Goal: Browse casually

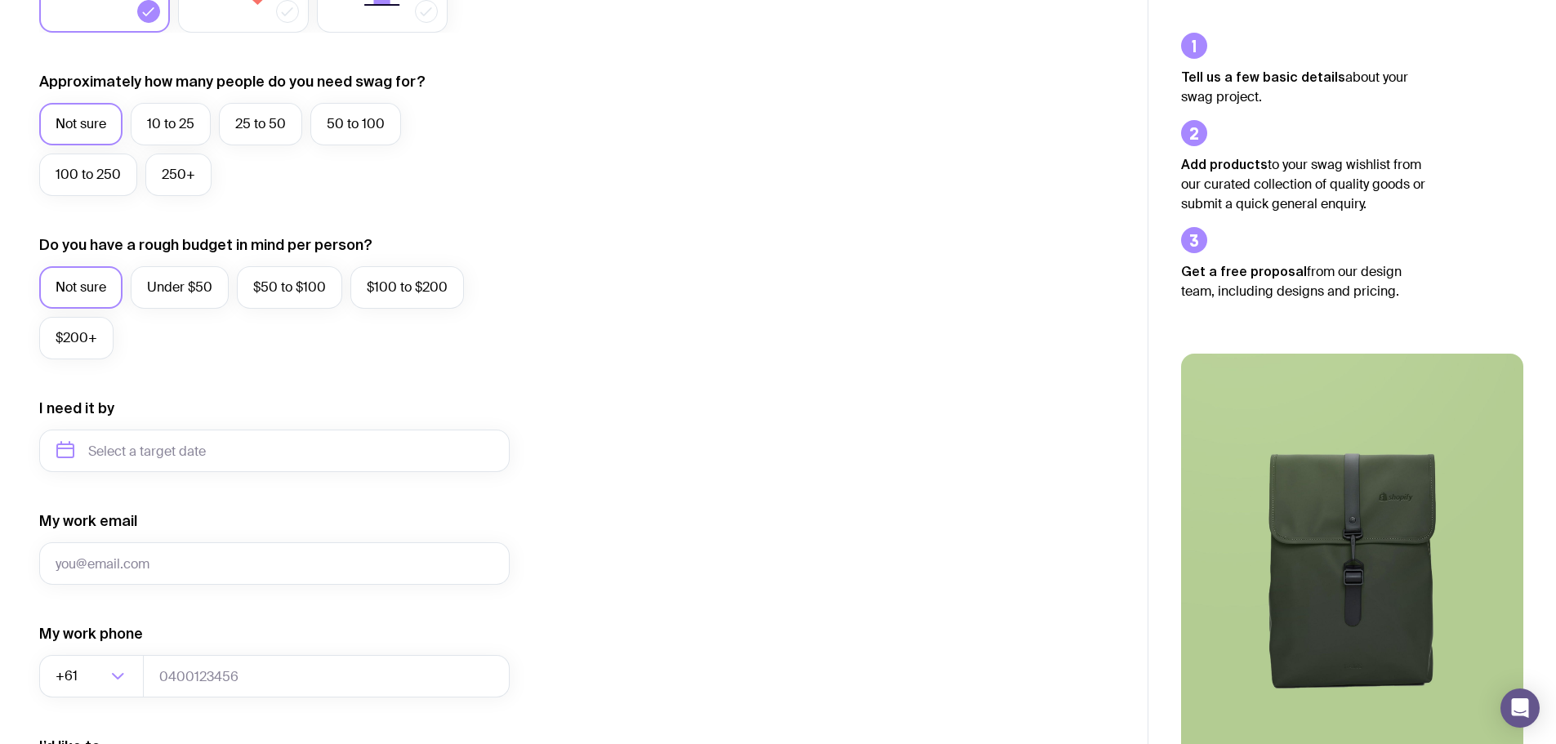
click at [217, 189] on div "Not sure 10 to 25 25 to 50 50 to 100 100 to 250 250+" at bounding box center [274, 153] width 470 height 101
click at [158, 187] on label "250+" at bounding box center [178, 175] width 66 height 42
click at [0, 0] on input "250+" at bounding box center [0, 0] width 0 height 0
click at [642, 493] on div "I want swag for Customers Team members An event Approximately how many people d…" at bounding box center [573, 375] width 1069 height 1066
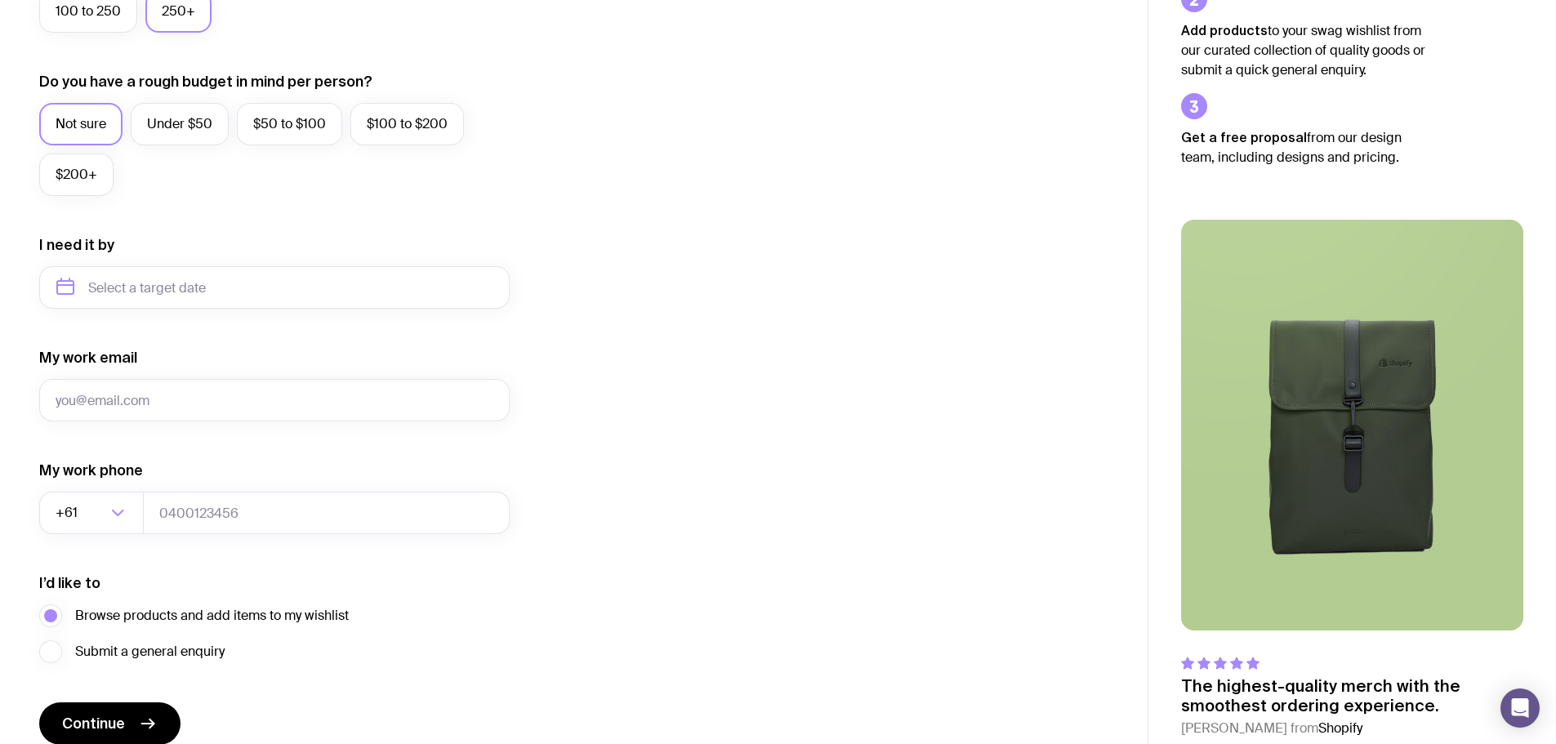
click at [592, 499] on div "I want swag for Customers Team members An event Approximately how many people d…" at bounding box center [573, 211] width 1069 height 1066
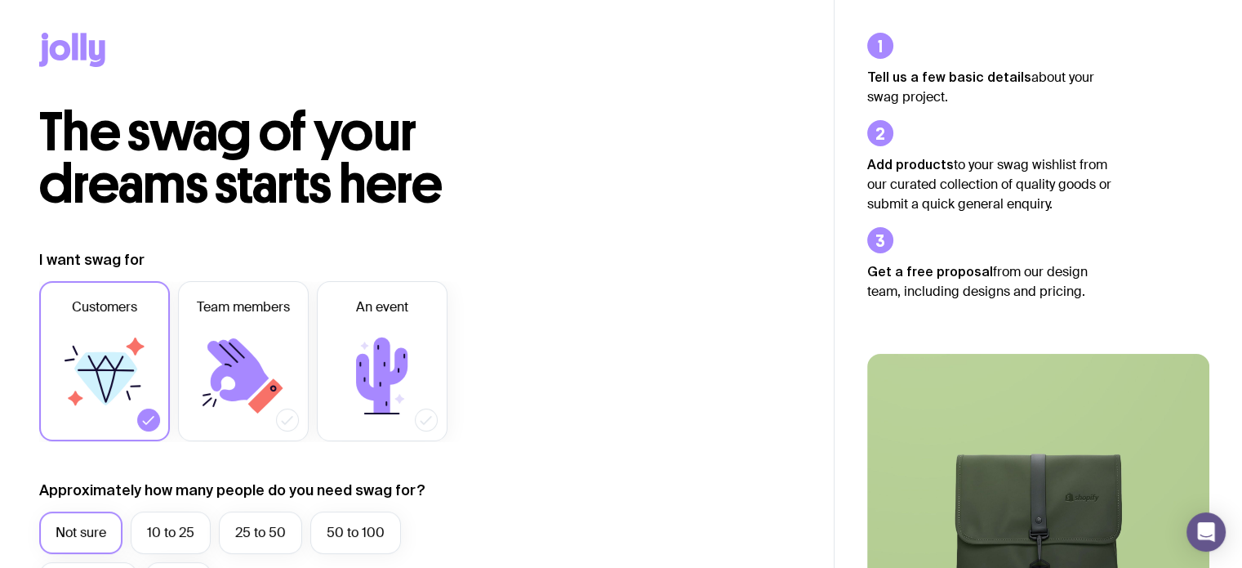
click at [42, 52] on icon at bounding box center [43, 53] width 9 height 26
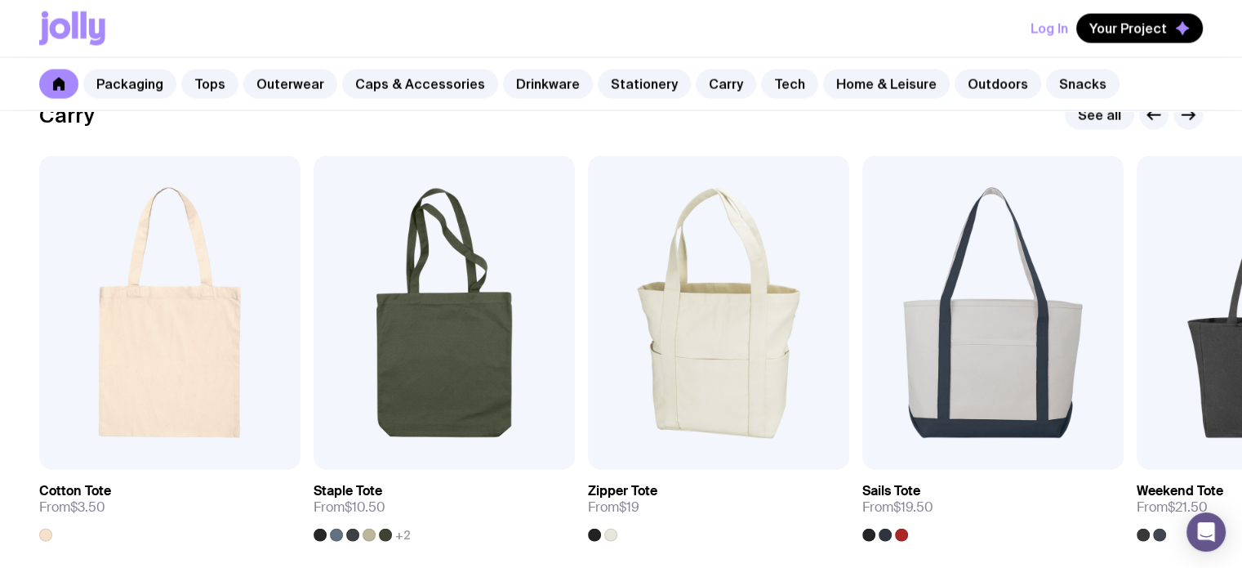
scroll to position [3520, 0]
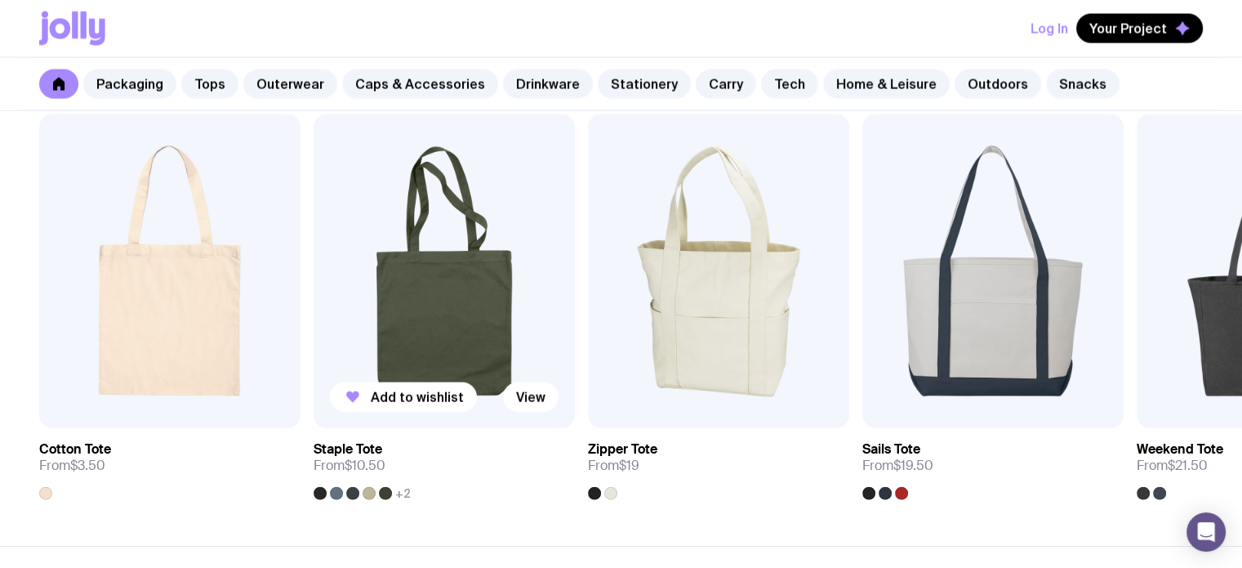
click at [474, 349] on img at bounding box center [444, 271] width 261 height 314
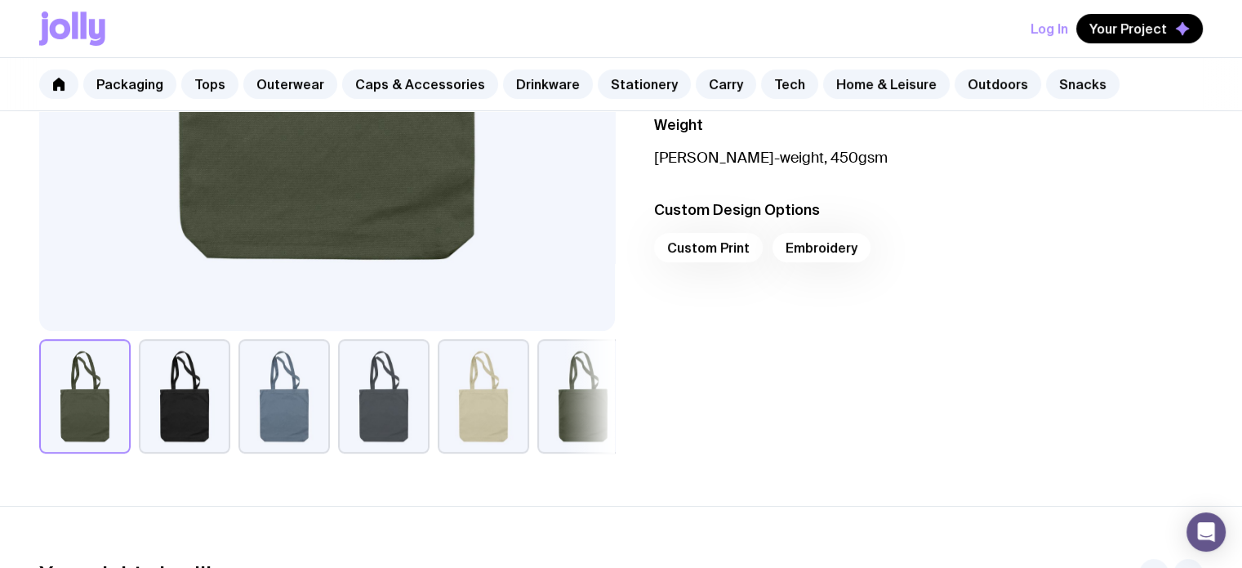
click at [722, 243] on div "Custom Print Embroidery" at bounding box center [929, 252] width 550 height 39
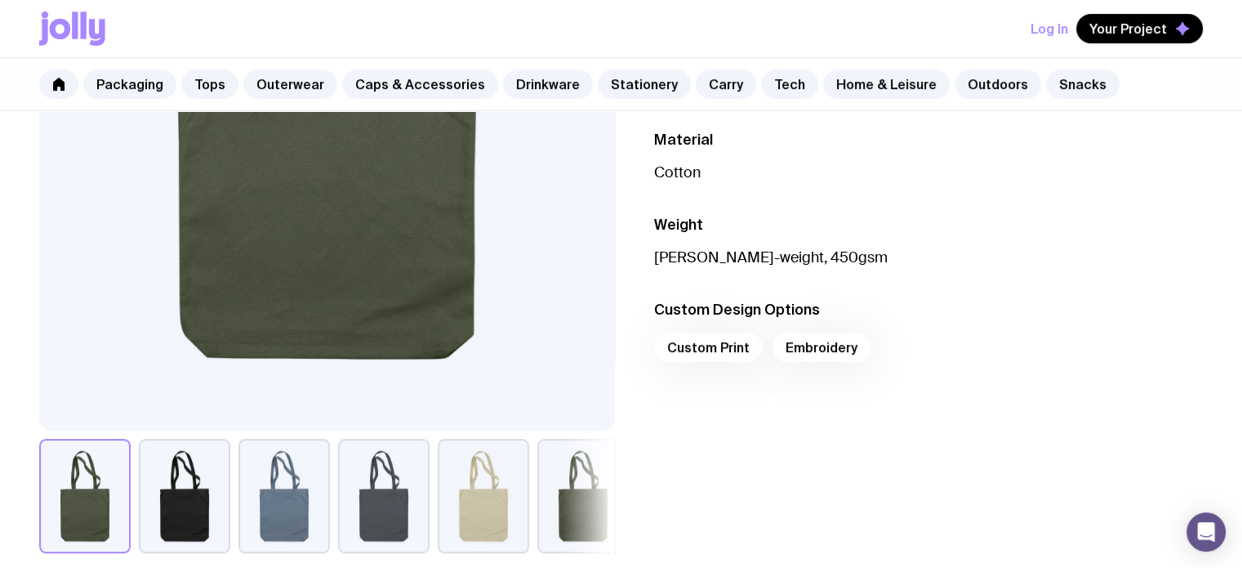
scroll to position [395, 0]
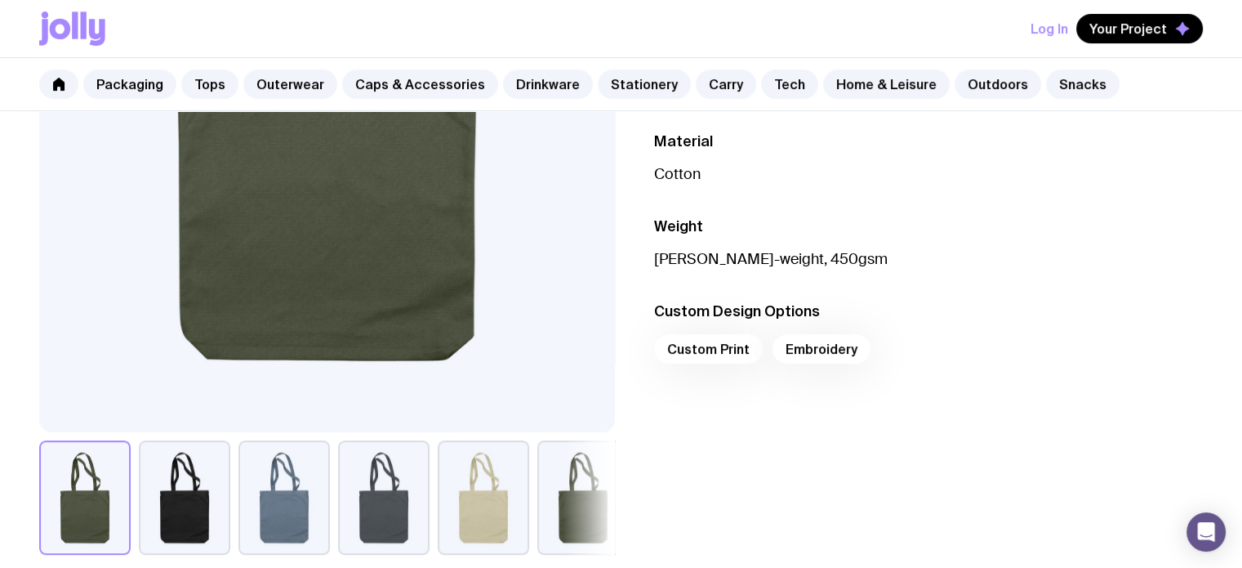
click at [808, 355] on div "Custom Print Embroidery" at bounding box center [929, 353] width 550 height 39
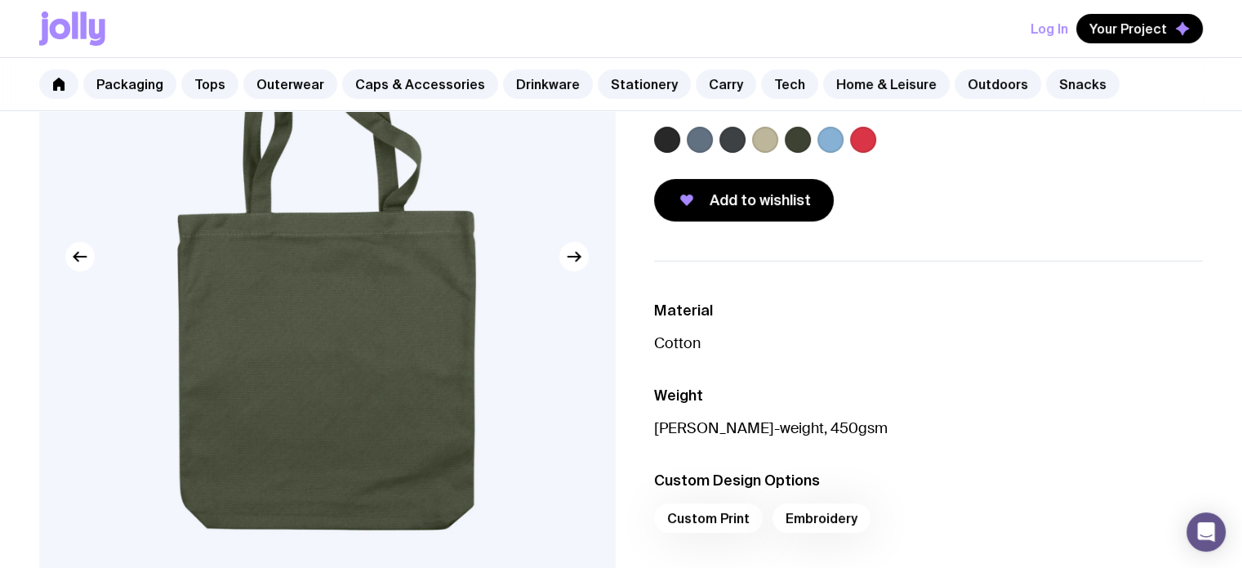
scroll to position [0, 0]
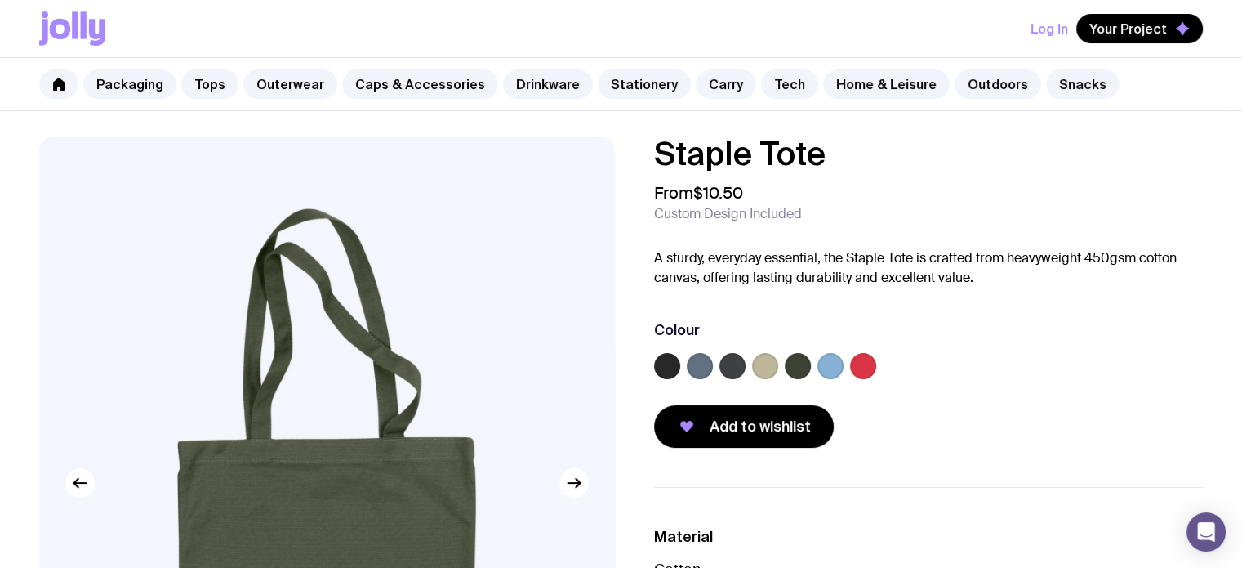
click at [948, 320] on div "Colour" at bounding box center [929, 330] width 550 height 20
click at [401, 87] on link "Caps & Accessories" at bounding box center [420, 83] width 156 height 29
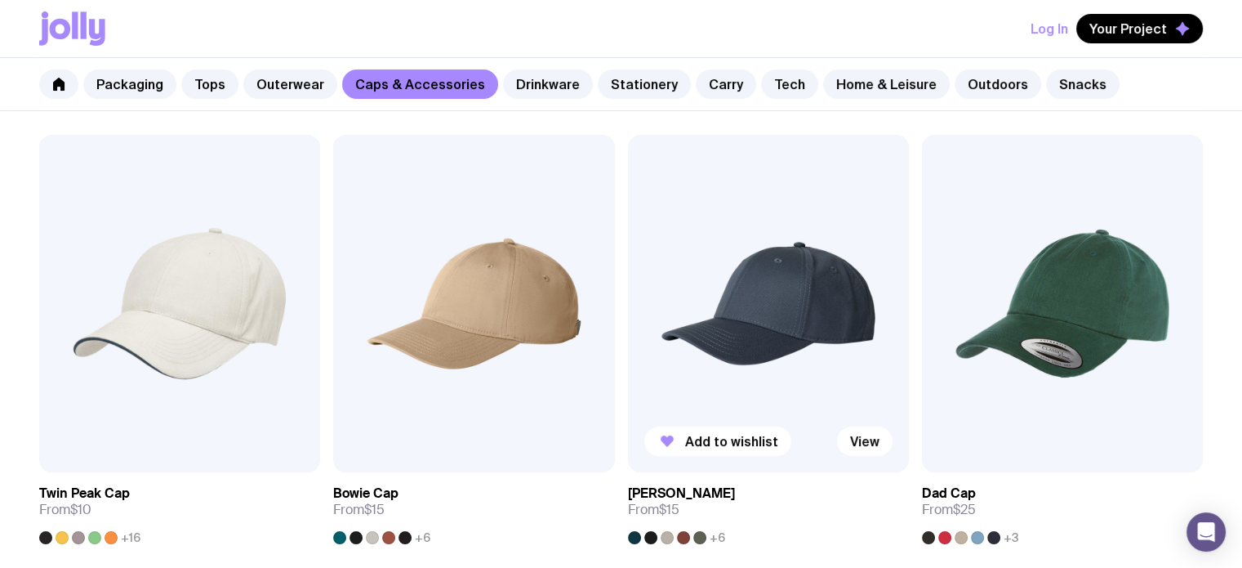
scroll to position [291, 0]
click at [475, 375] on img at bounding box center [473, 303] width 281 height 337
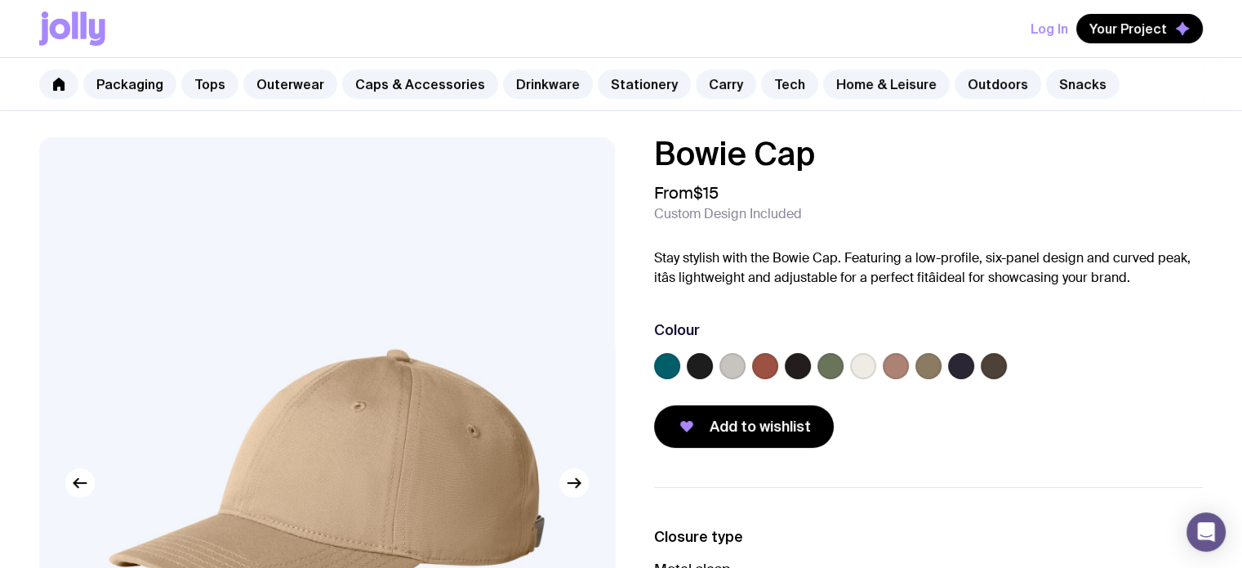
scroll to position [379, 0]
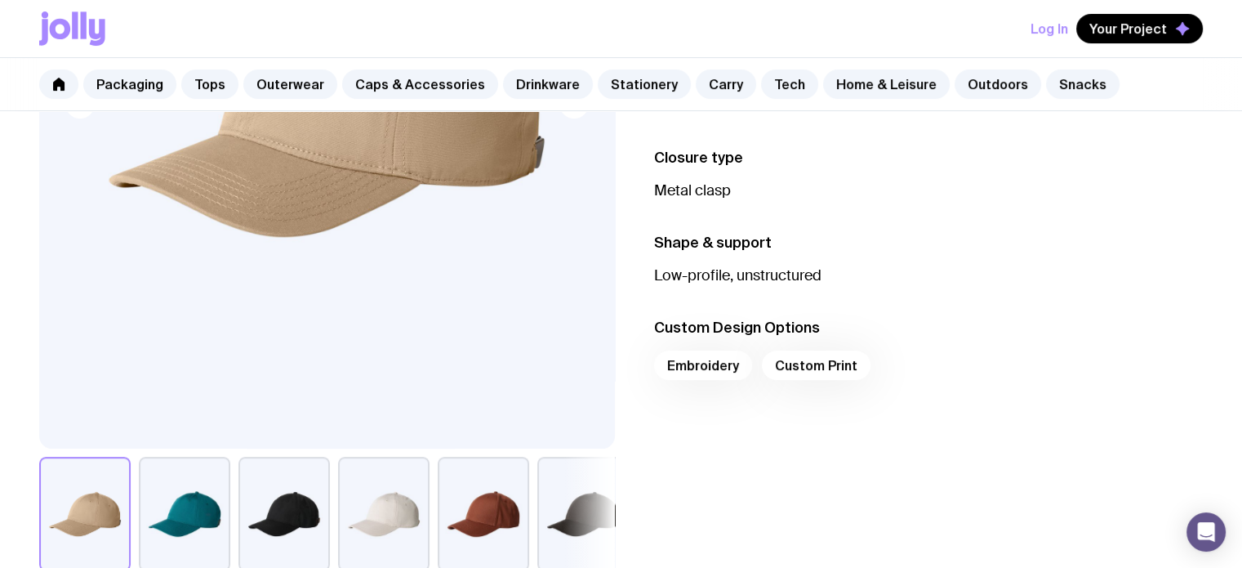
click at [676, 482] on div "Closure type Metal clasp Shape & support Low-profile, unstructured Custom Desig…" at bounding box center [916, 339] width 576 height 463
click at [668, 348] on li "Custom Design Options Embroidery Custom Print" at bounding box center [929, 354] width 550 height 72
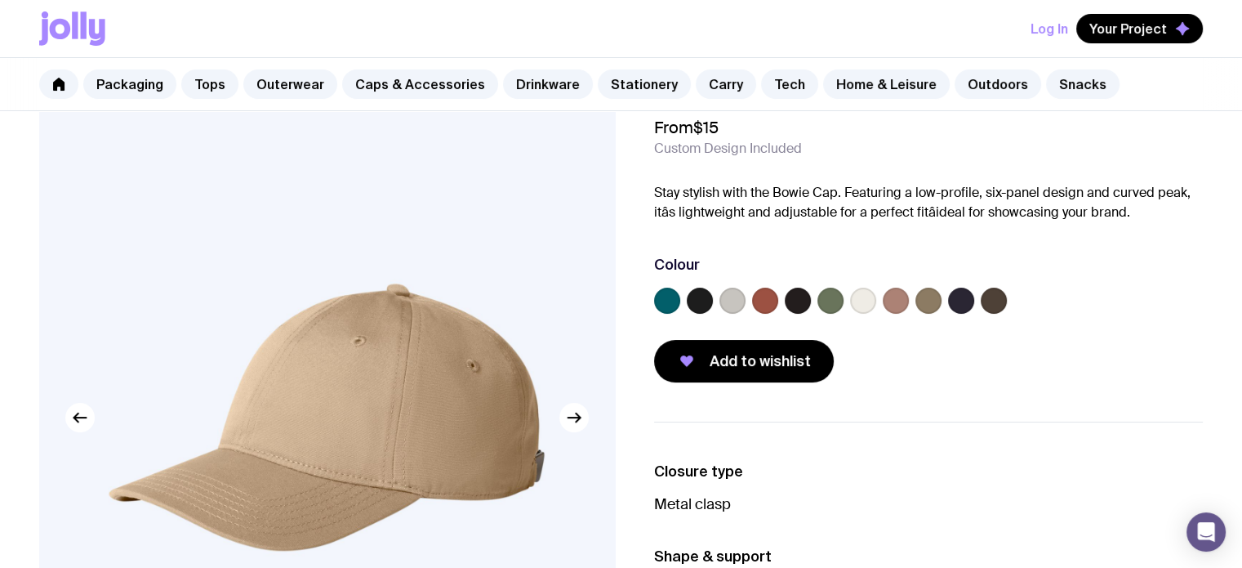
scroll to position [0, 0]
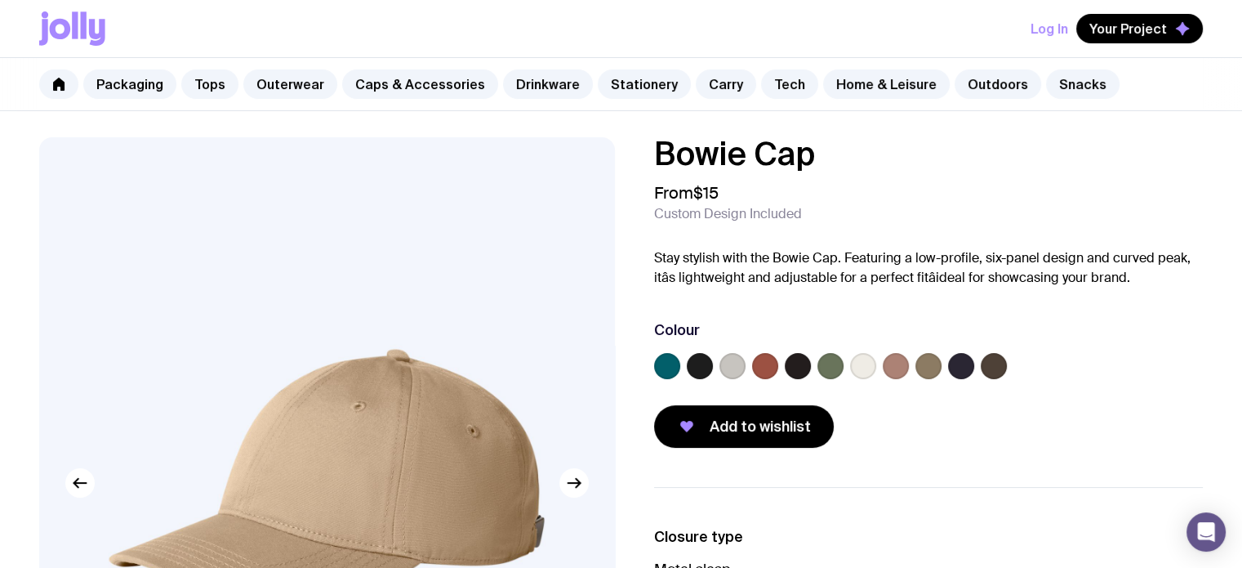
drag, startPoint x: 1055, startPoint y: 32, endPoint x: 921, endPoint y: 277, distance: 279.2
click at [921, 277] on p "Stay stylish with the Bowie Cap. Featuring a low-profile, six-panel design and …" at bounding box center [929, 267] width 550 height 39
click at [1115, 29] on span "Your Project" at bounding box center [1128, 28] width 78 height 16
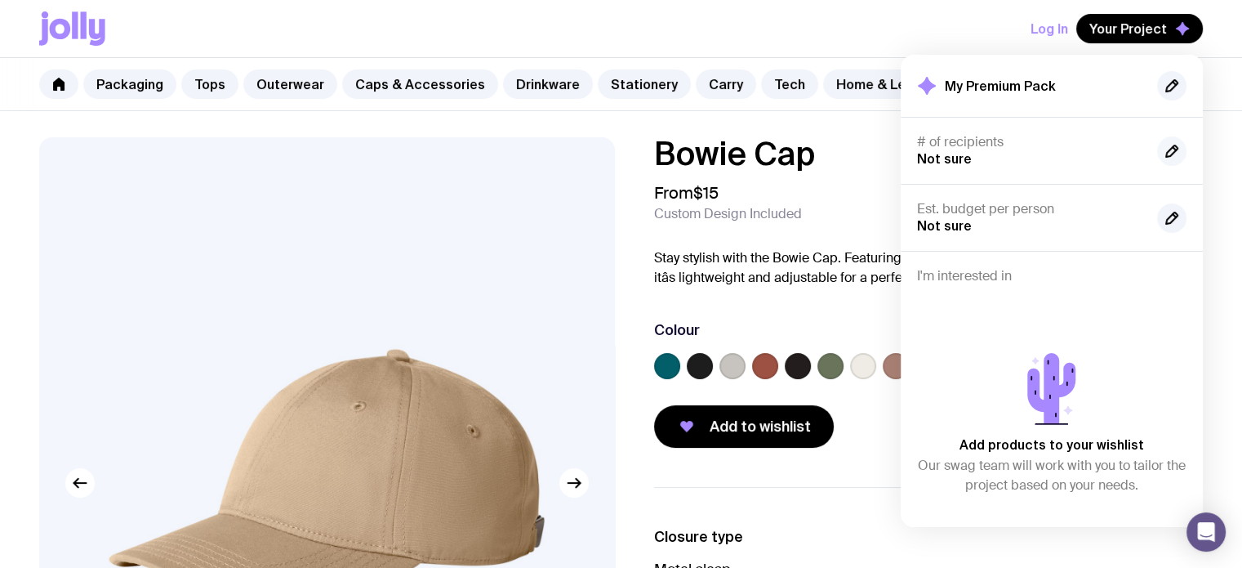
click at [1177, 146] on icon "button" at bounding box center [1171, 150] width 11 height 11
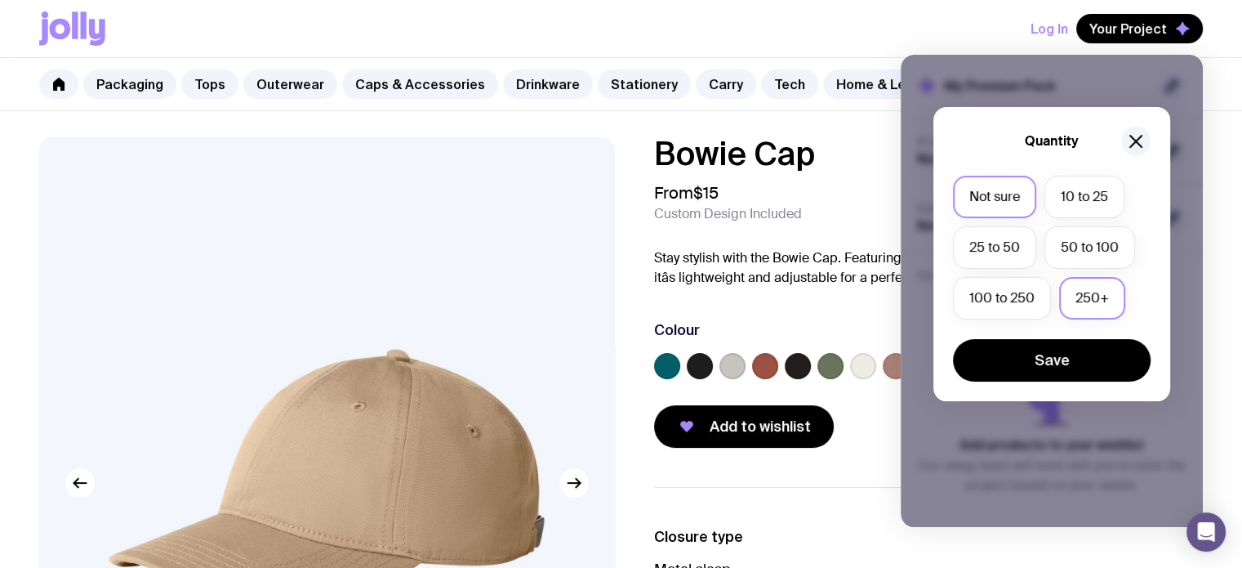
click at [1068, 318] on div "250+" at bounding box center [1092, 298] width 66 height 42
drag, startPoint x: 1051, startPoint y: 391, endPoint x: 1075, endPoint y: 267, distance: 126.4
click at [1075, 267] on div "Quantity Not sure 10 to 25 25 to 50 50 to 100 100 to 250 250+ Save" at bounding box center [1051, 254] width 237 height 294
click at [1075, 314] on label "250+" at bounding box center [1092, 298] width 66 height 42
click at [0, 0] on input "250+" at bounding box center [0, 0] width 0 height 0
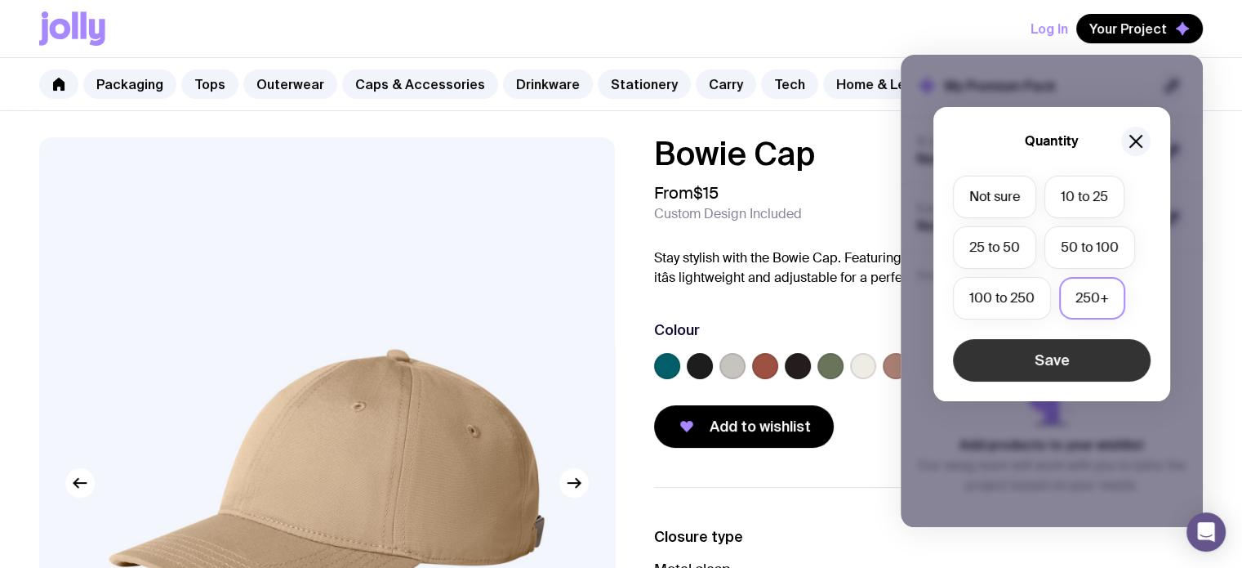
click at [1037, 358] on button "Save" at bounding box center [1052, 360] width 198 height 42
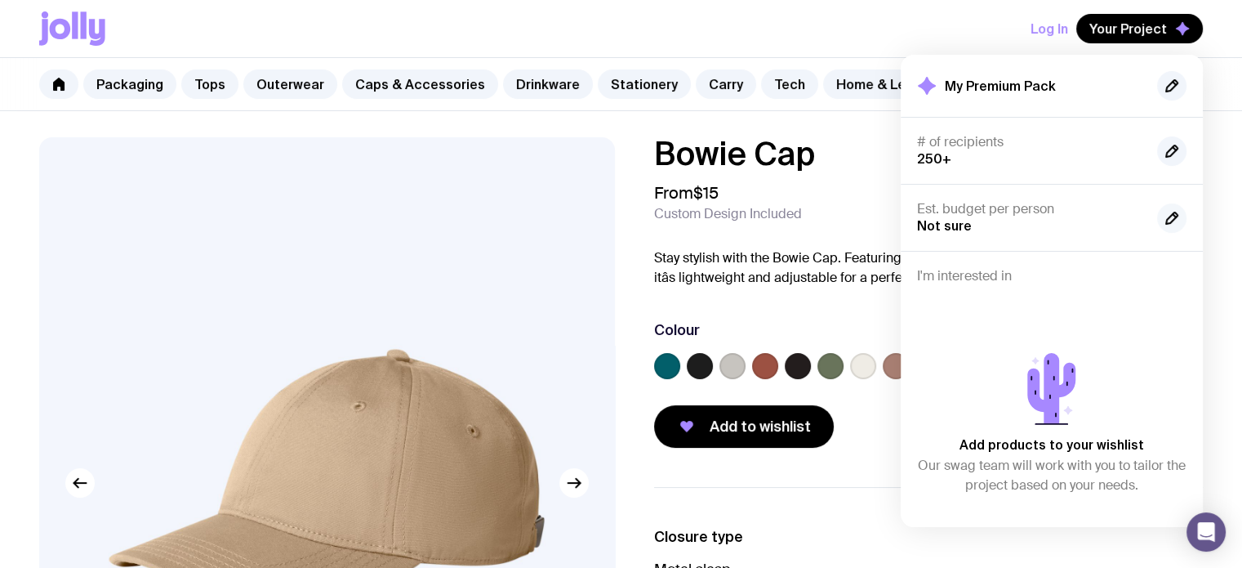
click at [1176, 219] on icon "button" at bounding box center [1172, 218] width 20 height 20
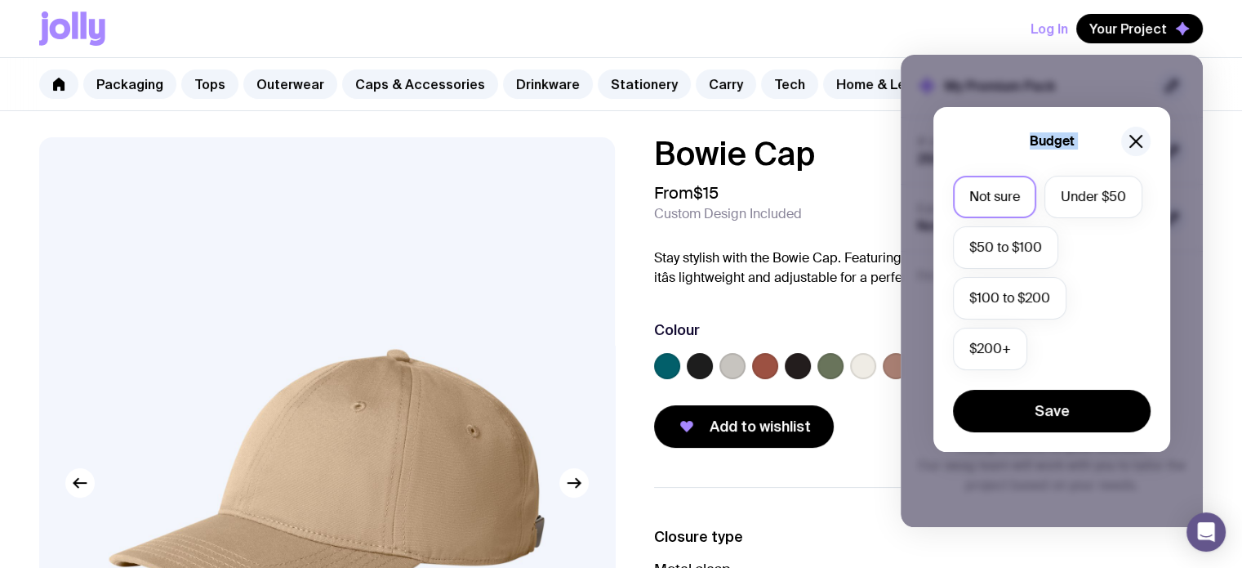
click at [998, 370] on div "Not sure Under $50 $50 to $100 $100 to $200 $200+" at bounding box center [1052, 277] width 198 height 203
click at [994, 367] on label "$200+" at bounding box center [990, 348] width 74 height 42
click at [0, 0] on input "$200+" at bounding box center [0, 0] width 0 height 0
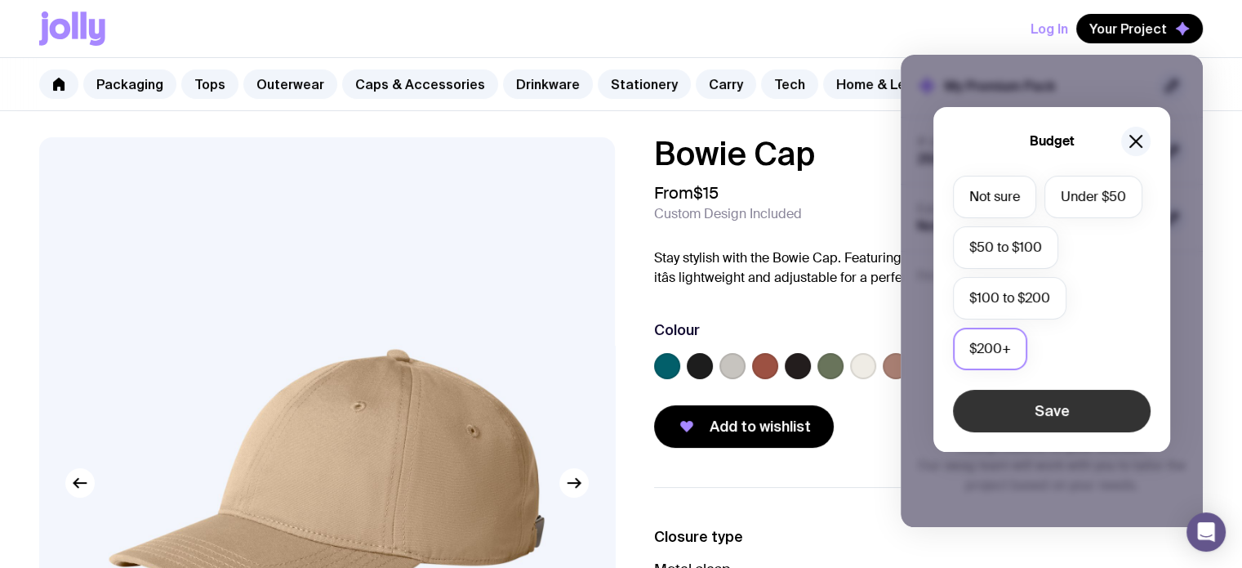
click at [1100, 403] on button "Save" at bounding box center [1052, 411] width 198 height 42
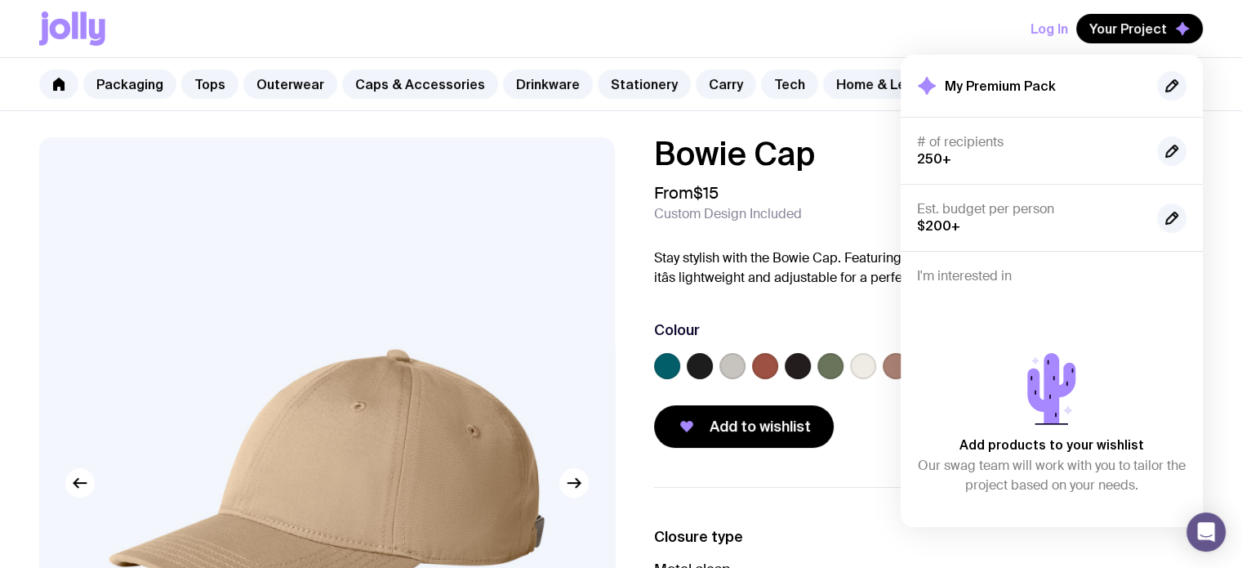
click at [870, 304] on div "Bowie Cap From $15 Custom Design Included Stay stylish with the Bowie Cap. Feat…" at bounding box center [929, 292] width 550 height 310
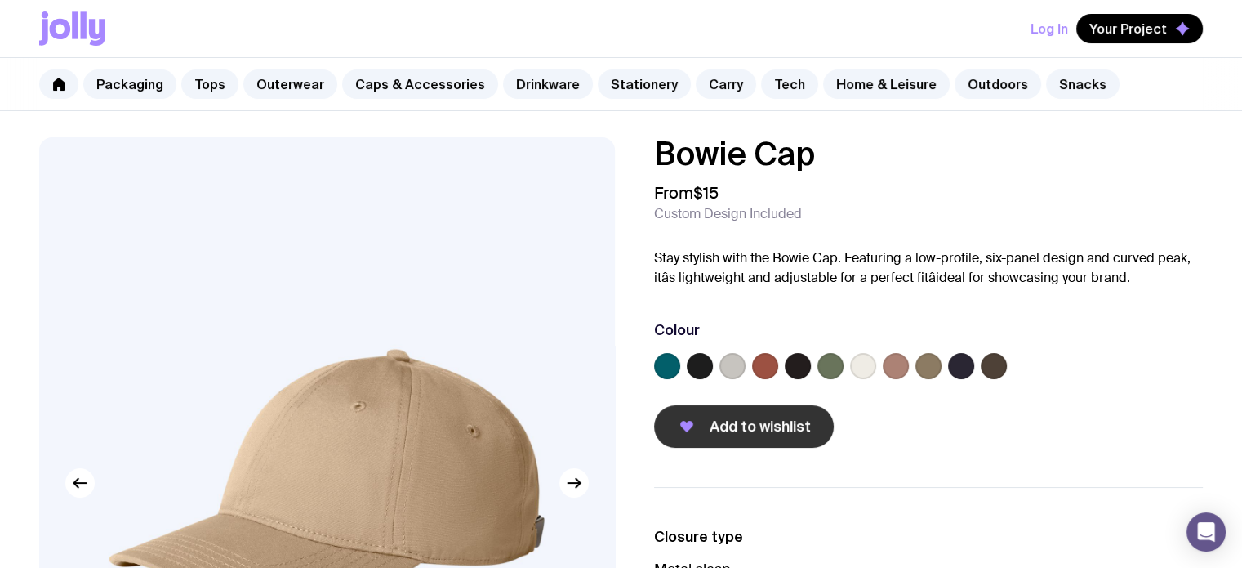
click at [777, 434] on span "Add to wishlist" at bounding box center [760, 426] width 101 height 20
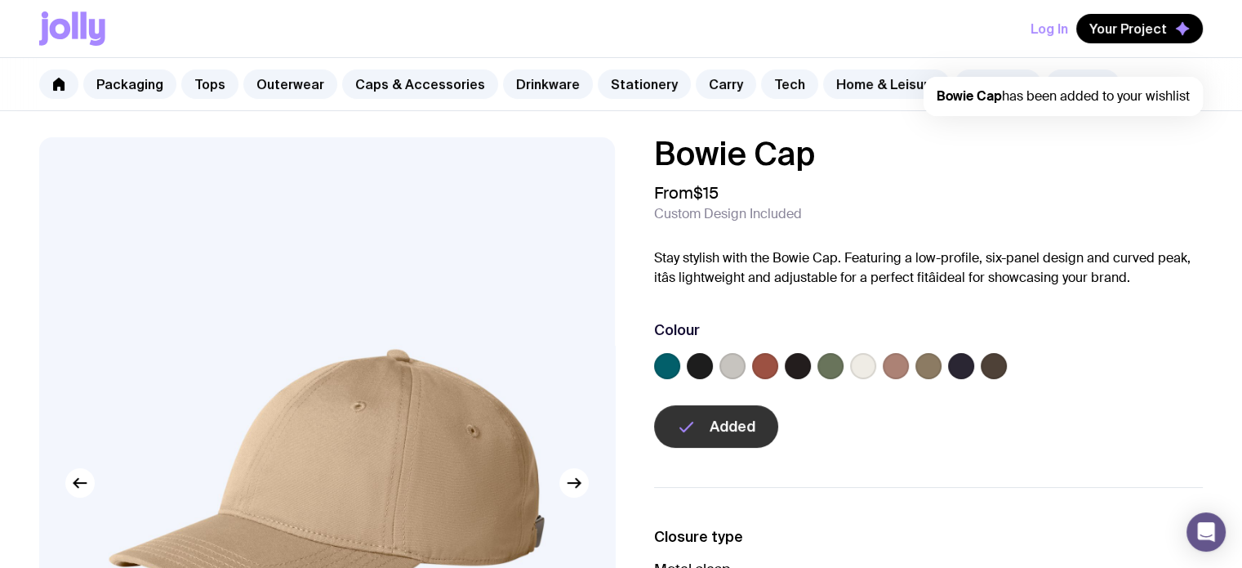
click at [940, 472] on div "Bowie Cap From $15 Custom Design Included Stay stylish with the Bowie Cap. Feat…" at bounding box center [621, 543] width 1242 height 813
click at [829, 354] on label at bounding box center [830, 366] width 26 height 26
click at [0, 0] on input "radio" at bounding box center [0, 0] width 0 height 0
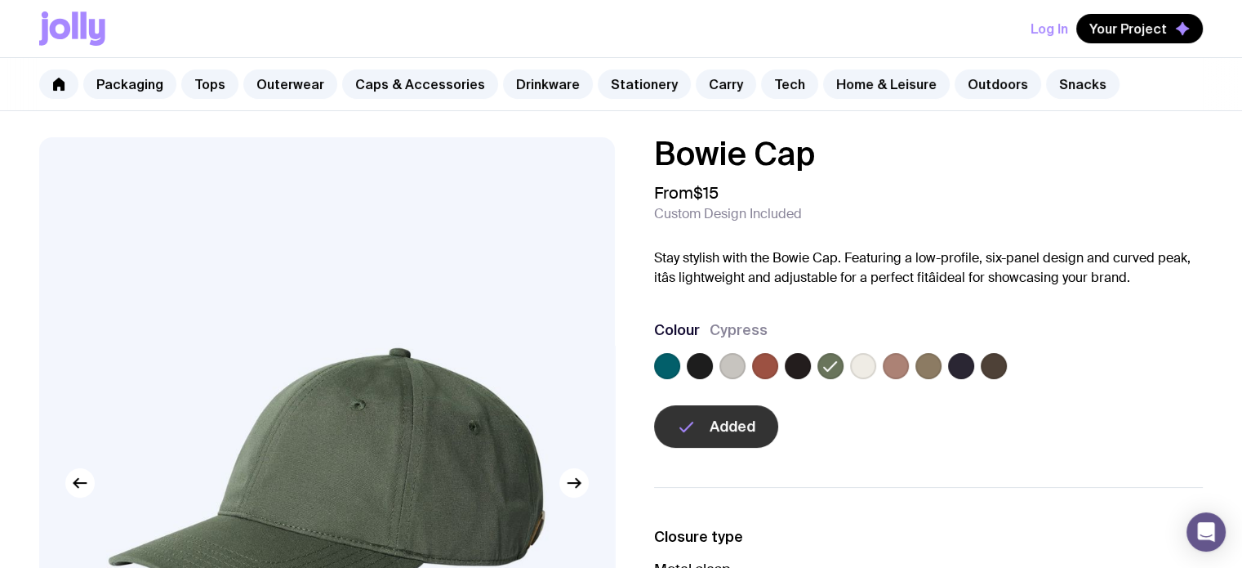
click at [844, 425] on div "Added" at bounding box center [929, 426] width 550 height 42
click at [1049, 153] on h1 "Bowie Cap" at bounding box center [929, 153] width 550 height 33
click at [761, 87] on link "Tech" at bounding box center [789, 83] width 57 height 29
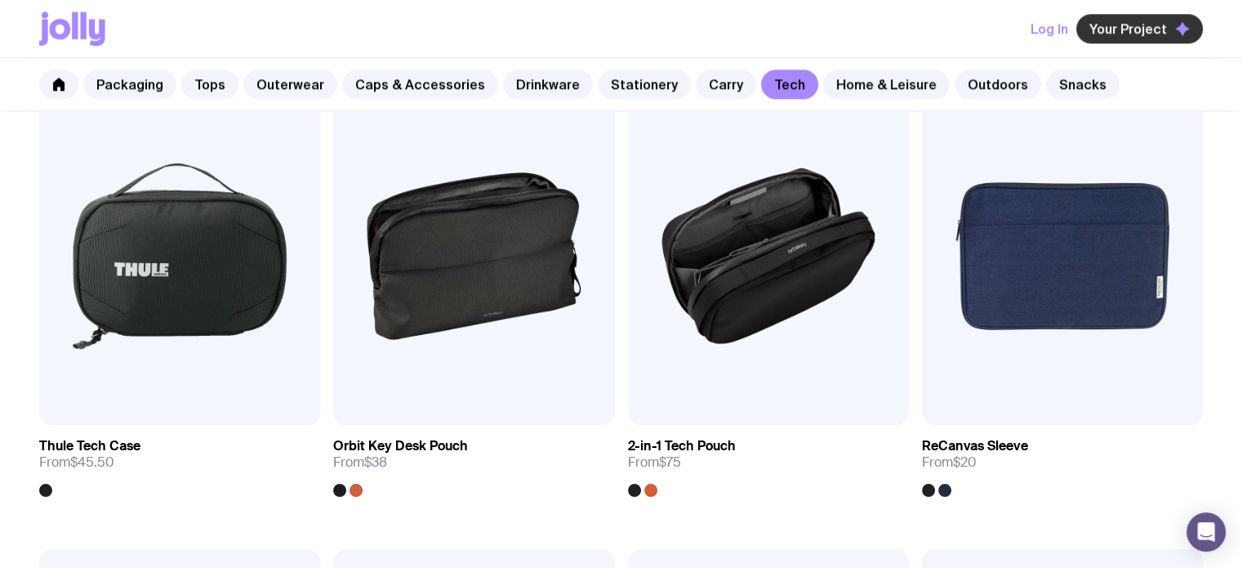
scroll to position [1687, 0]
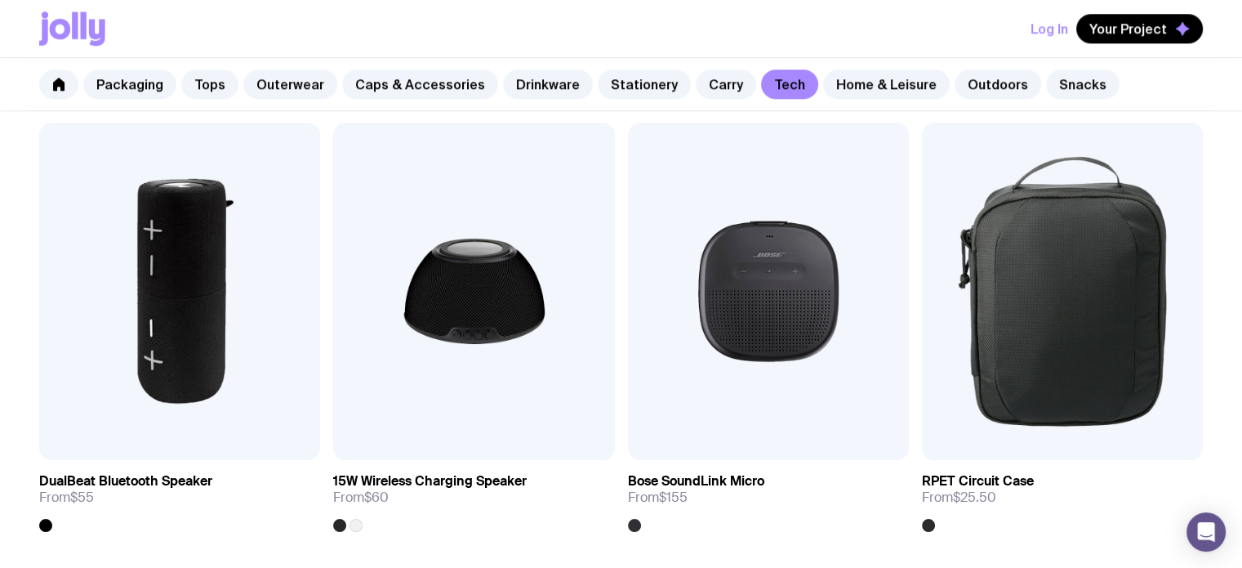
click at [1238, 174] on div "Add to wishlist View Phone Grip From $1.50 Add to wishlist View LED Charging Ca…" at bounding box center [621, 353] width 1242 height 3230
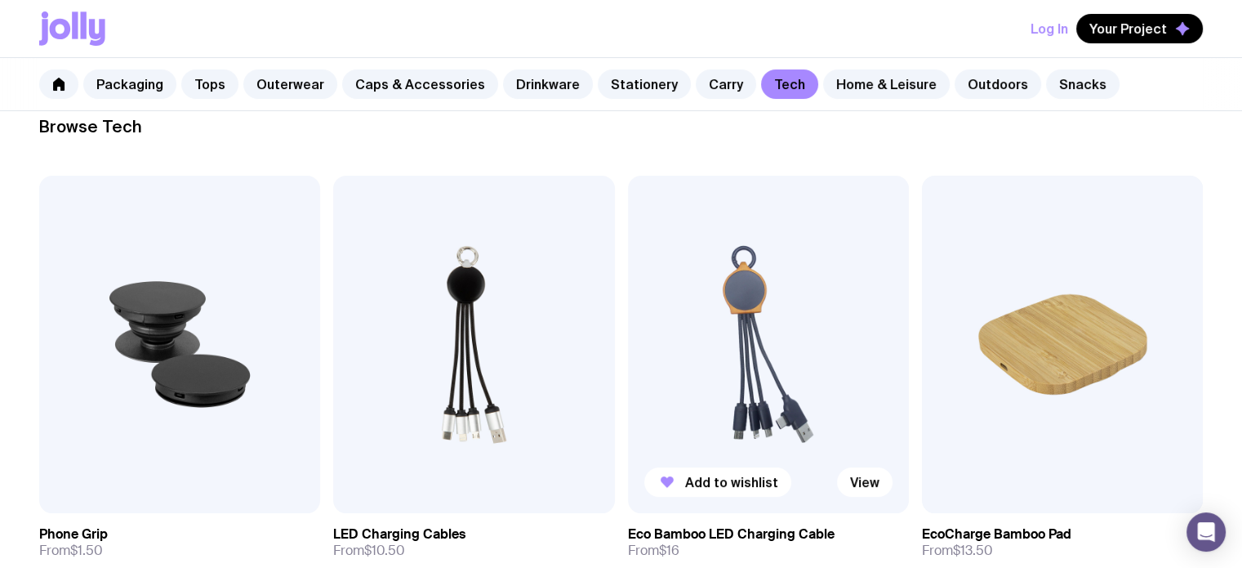
scroll to position [0, 0]
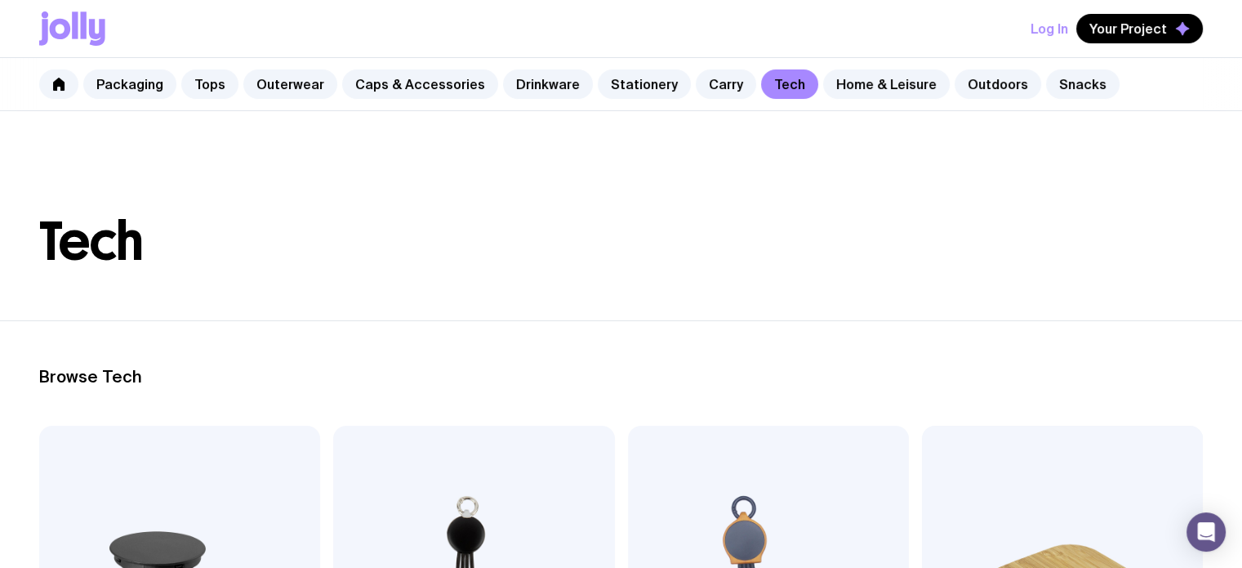
click at [83, 24] on icon at bounding box center [84, 24] width 6 height 27
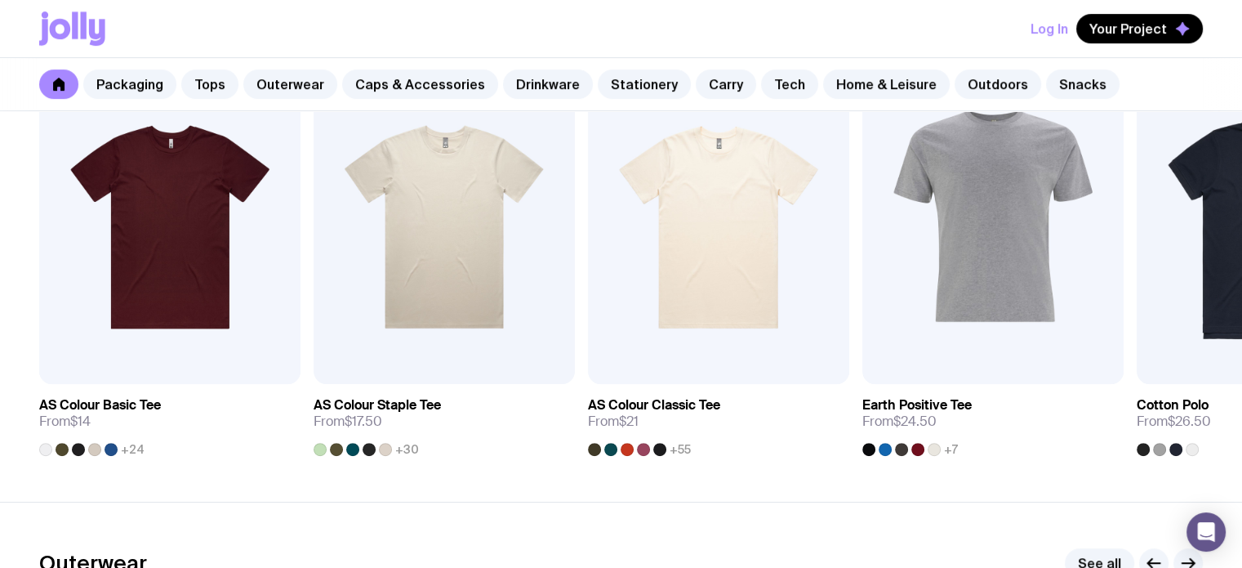
scroll to position [898, 0]
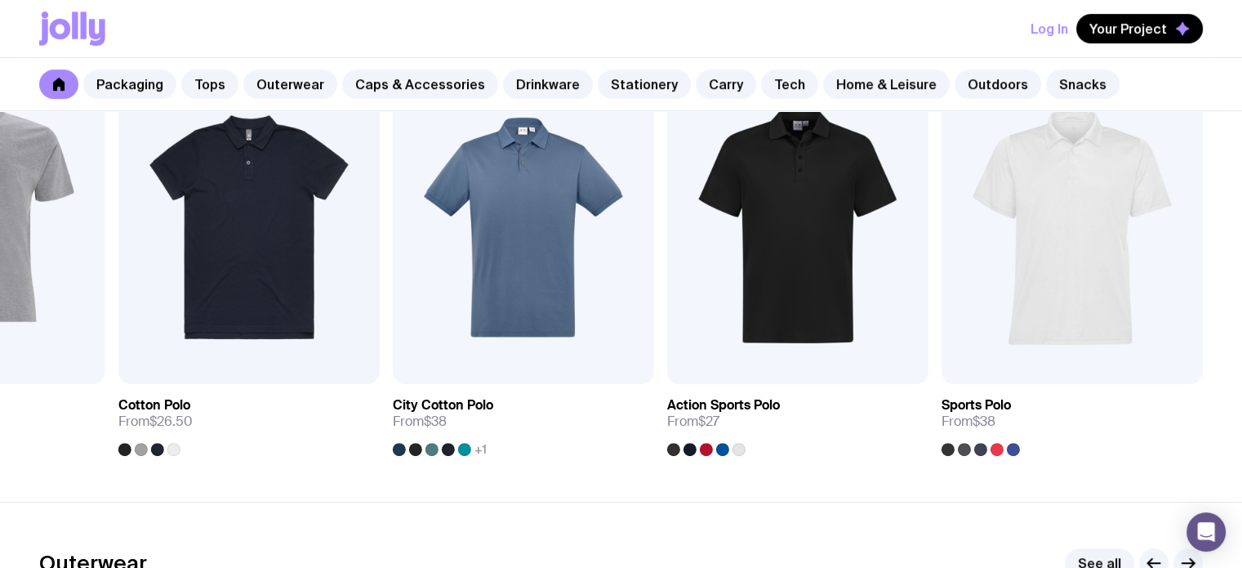
click at [880, 103] on div "Packaging Tops Outerwear Caps & Accessories Drinkware Stationery Carry Tech Hom…" at bounding box center [621, 84] width 1242 height 53
drag, startPoint x: 1024, startPoint y: 114, endPoint x: 1003, endPoint y: 91, distance: 31.2
click at [1003, 91] on link "Outdoors" at bounding box center [998, 83] width 87 height 29
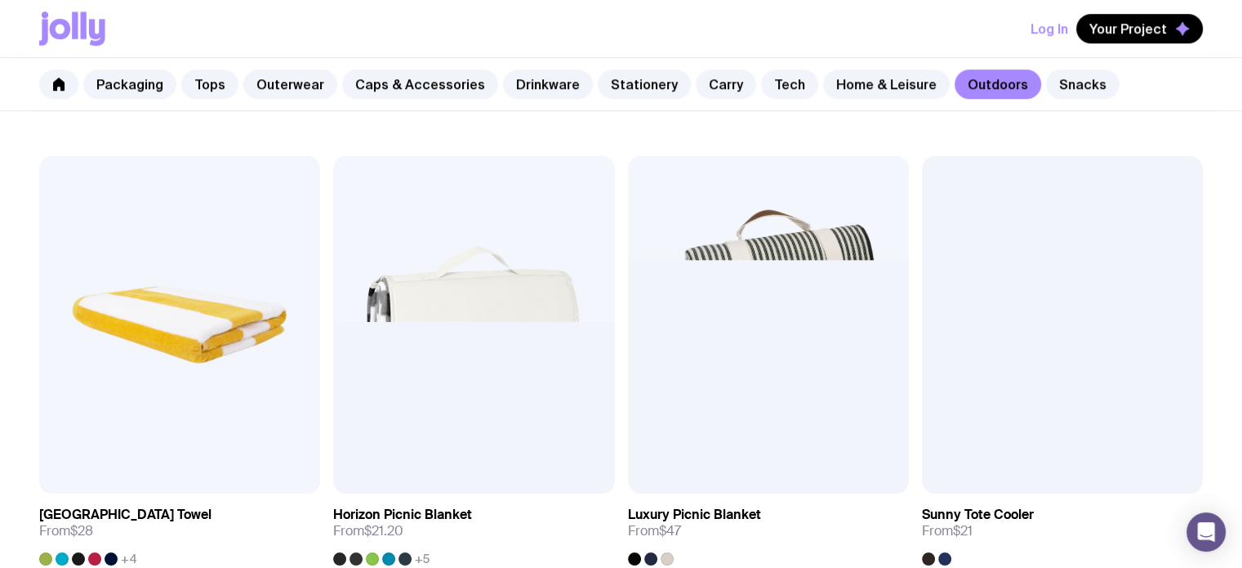
scroll to position [1049, 0]
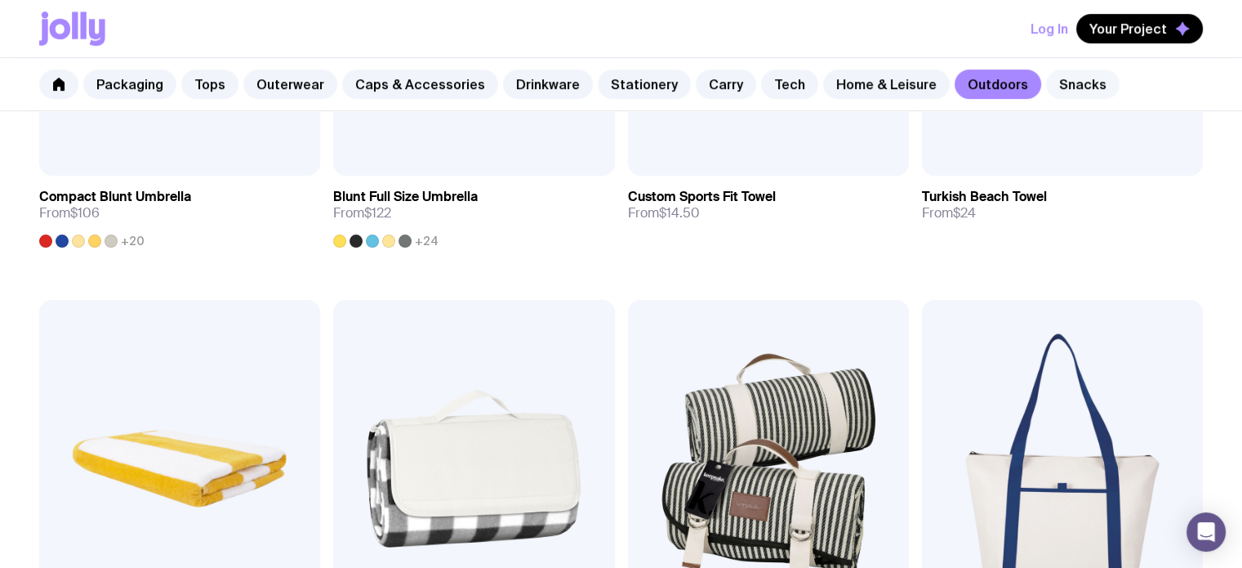
click at [1046, 84] on link "Snacks" at bounding box center [1082, 83] width 73 height 29
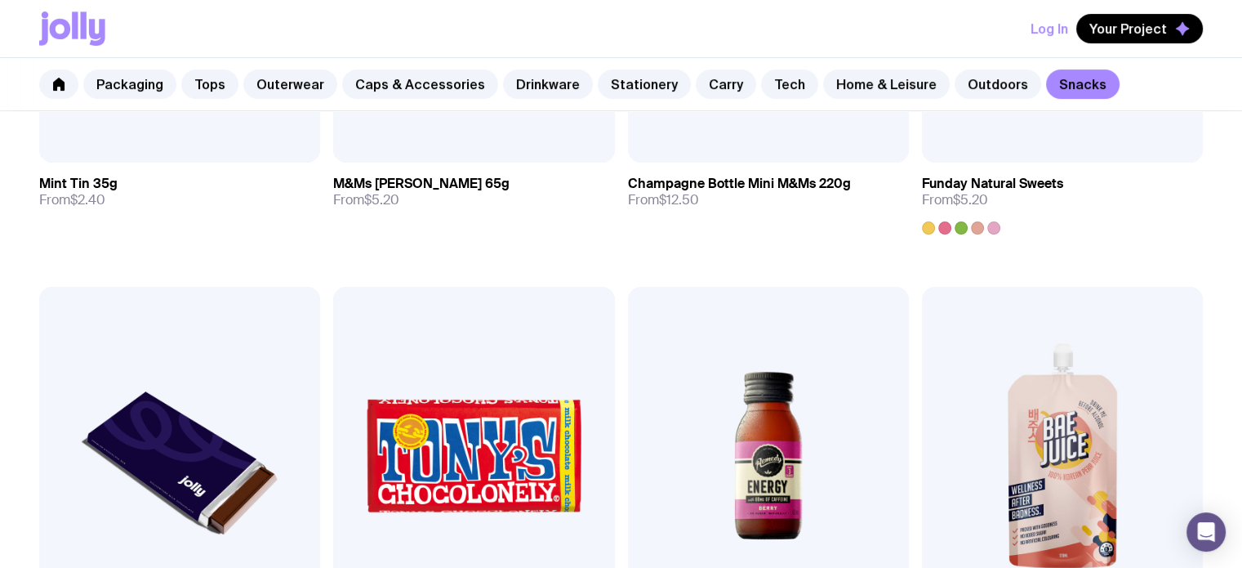
scroll to position [1351, 0]
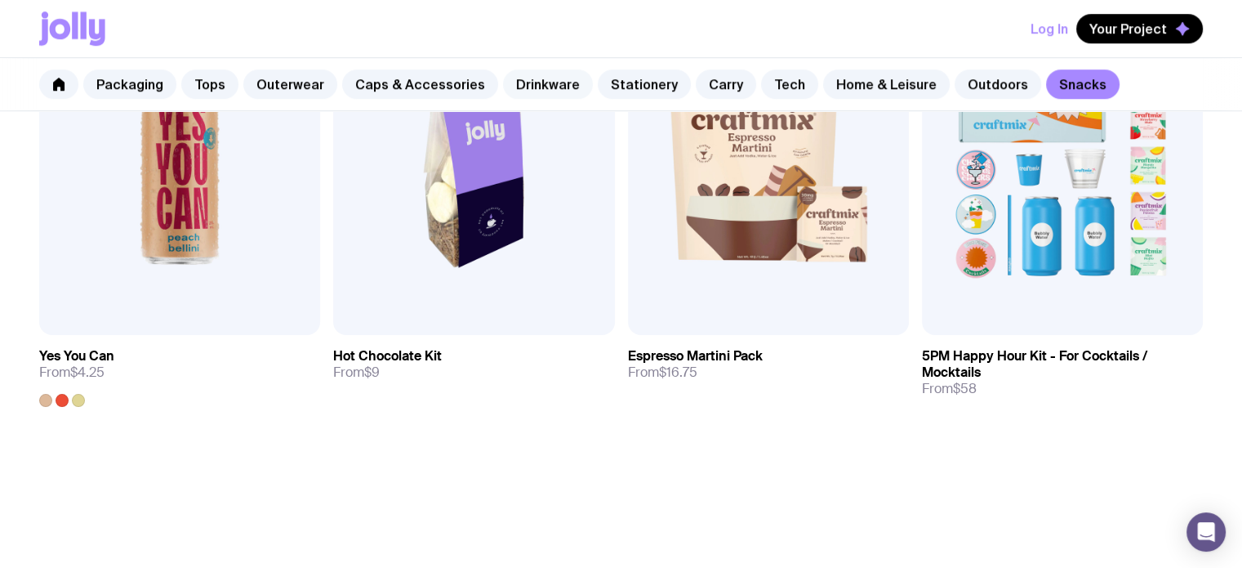
click at [568, 78] on link "Drinkware" at bounding box center [548, 83] width 90 height 29
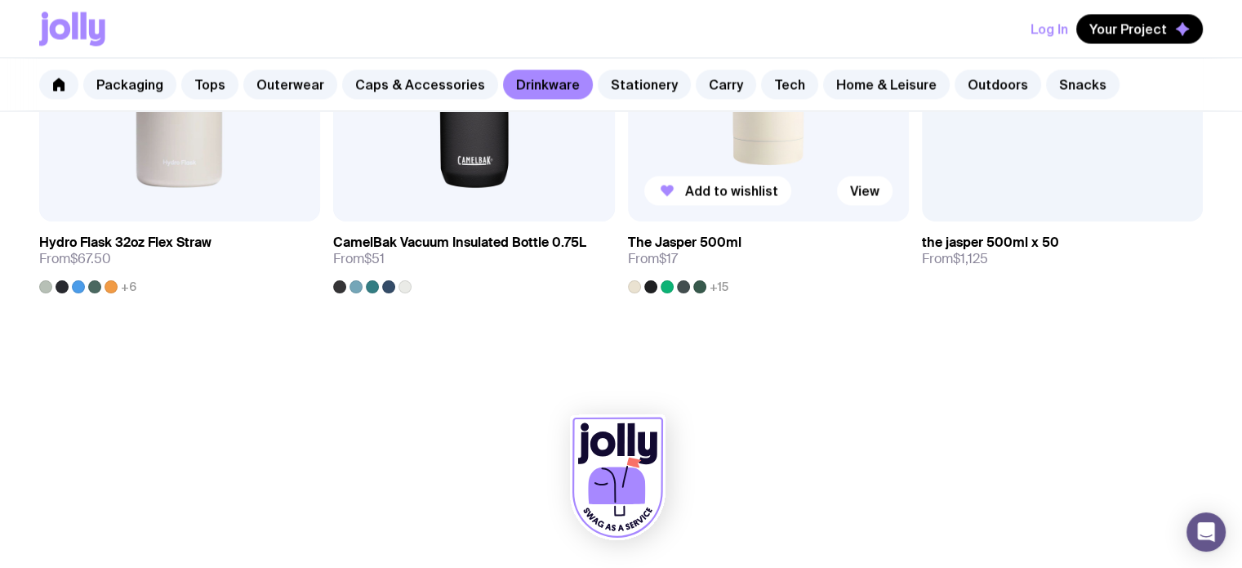
scroll to position [2848, 0]
click at [124, 115] on img at bounding box center [179, 52] width 281 height 337
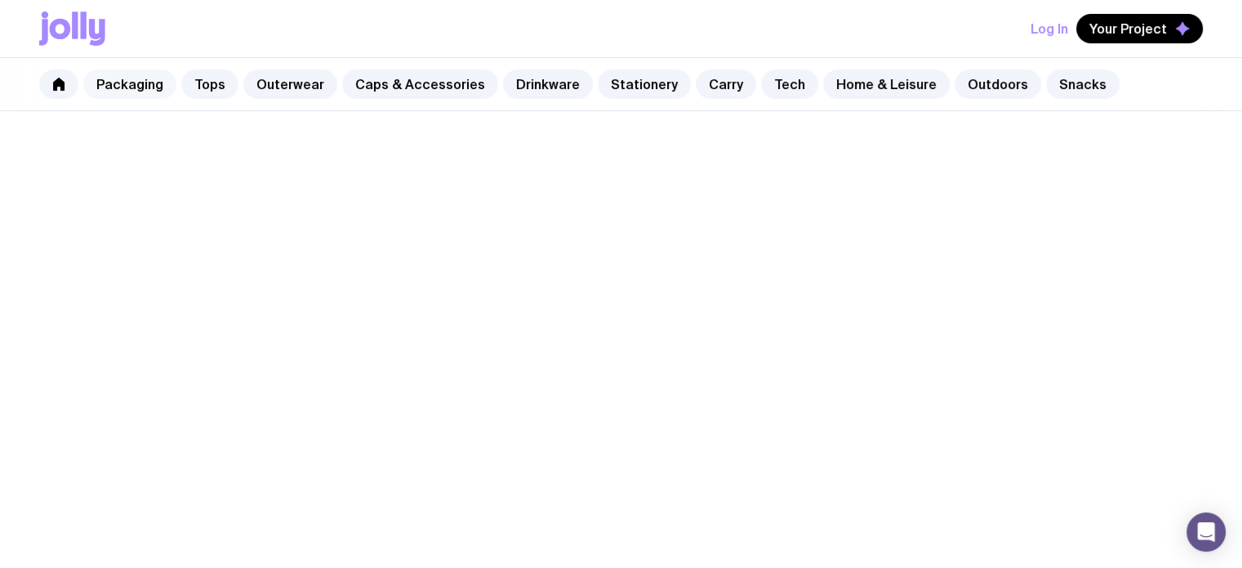
click at [104, 75] on link "Packaging" at bounding box center [129, 83] width 93 height 29
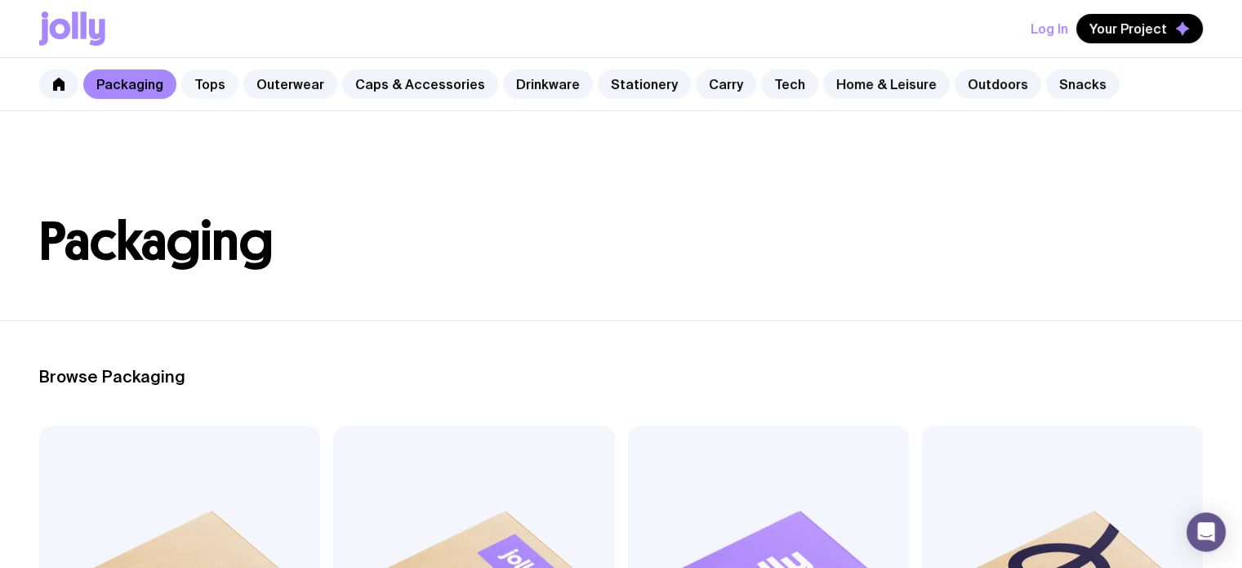
click at [203, 82] on link "Tops" at bounding box center [209, 83] width 57 height 29
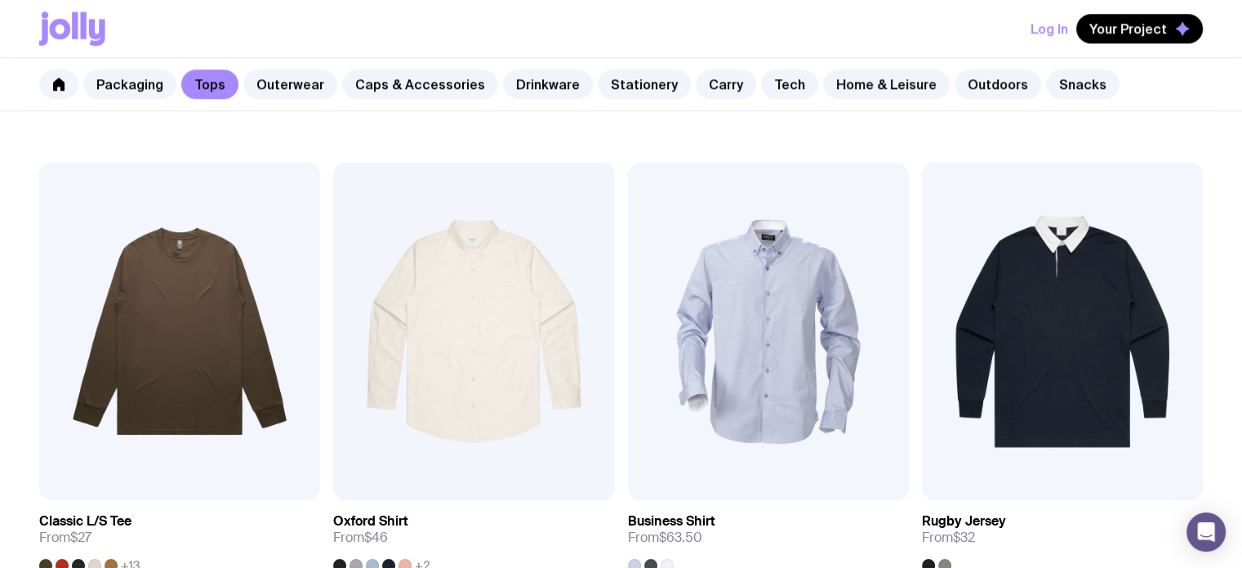
scroll to position [1646, 0]
click at [314, 72] on link "Outerwear" at bounding box center [290, 83] width 94 height 29
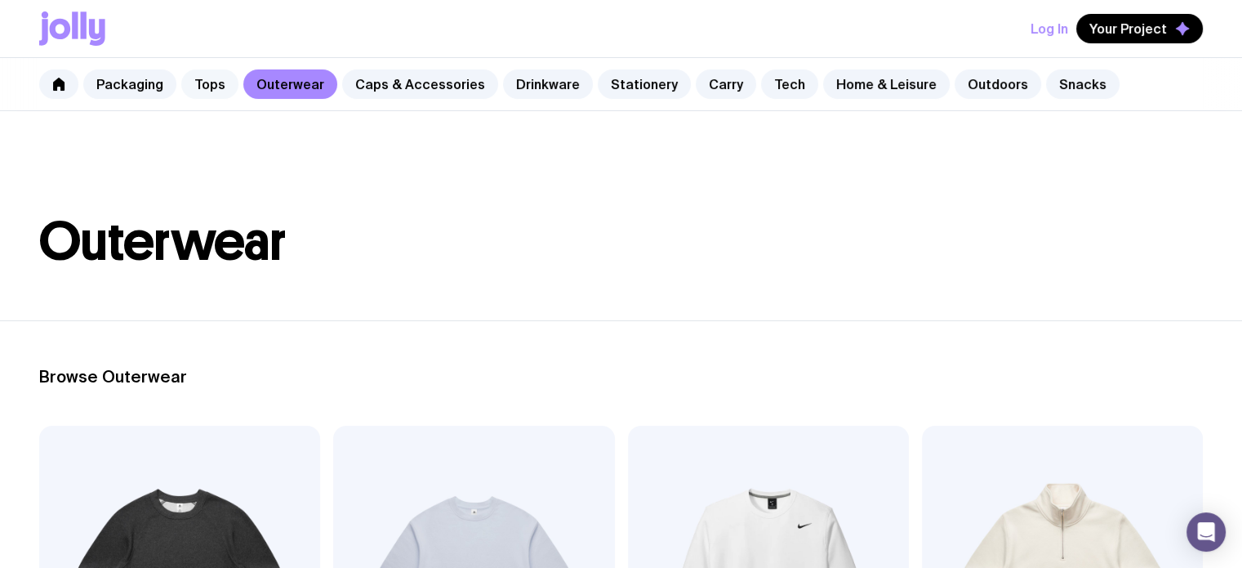
click at [195, 78] on link "Tops" at bounding box center [209, 83] width 57 height 29
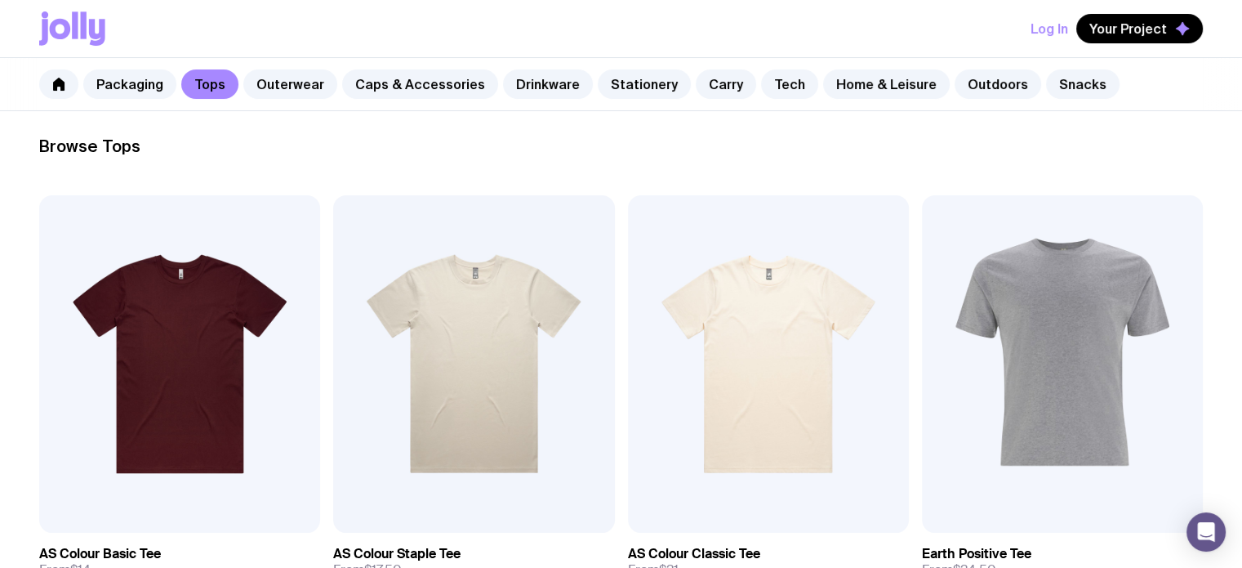
scroll to position [229, 0]
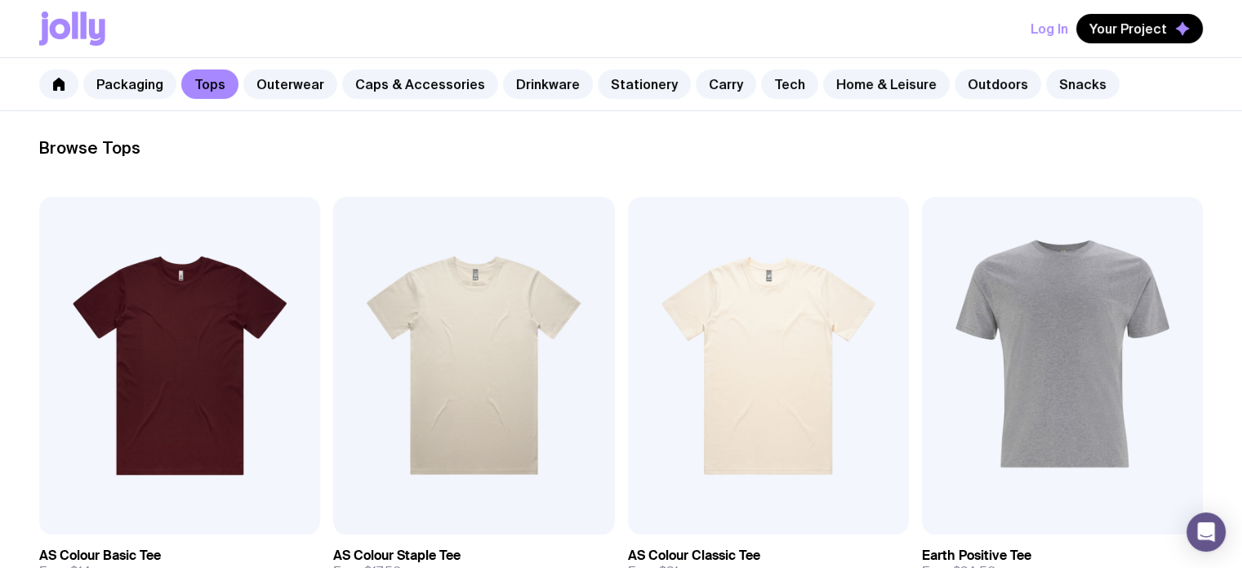
click at [517, 108] on div "Packaging Tops Outerwear Caps & Accessories Drinkware Stationery Carry Tech Hom…" at bounding box center [621, 84] width 1242 height 53
click at [503, 91] on link "Drinkware" at bounding box center [548, 83] width 90 height 29
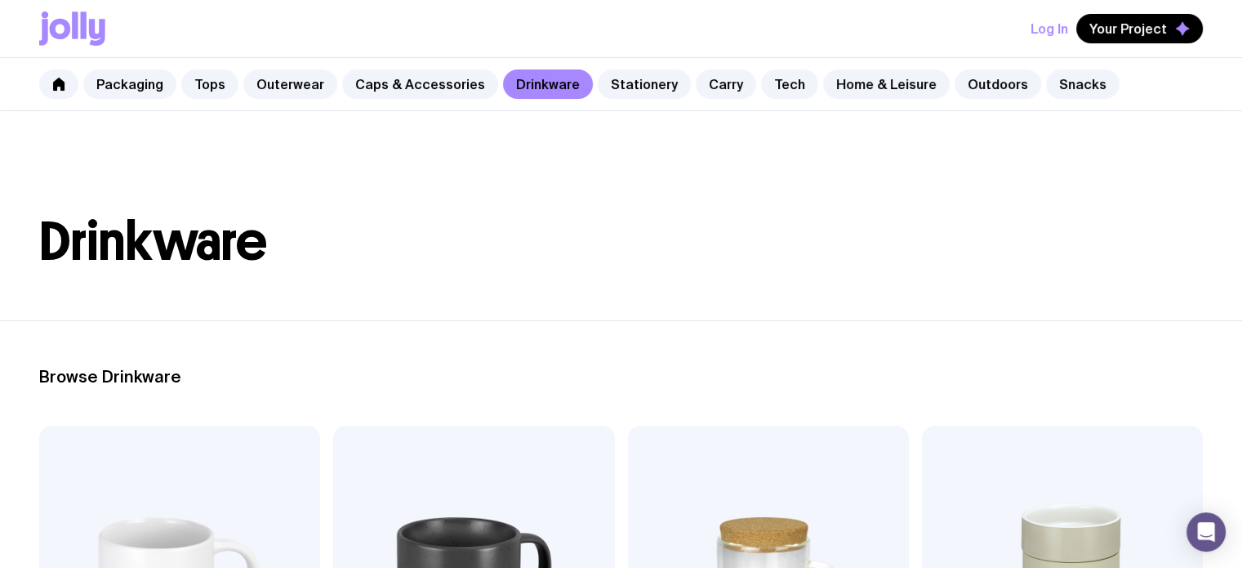
click at [424, 114] on header "Drinkware" at bounding box center [621, 215] width 1242 height 209
click at [412, 107] on div "Packaging Tops Outerwear Caps & Accessories Drinkware Stationery Carry Tech Hom…" at bounding box center [621, 84] width 1242 height 53
click at [411, 95] on link "Caps & Accessories" at bounding box center [420, 83] width 156 height 29
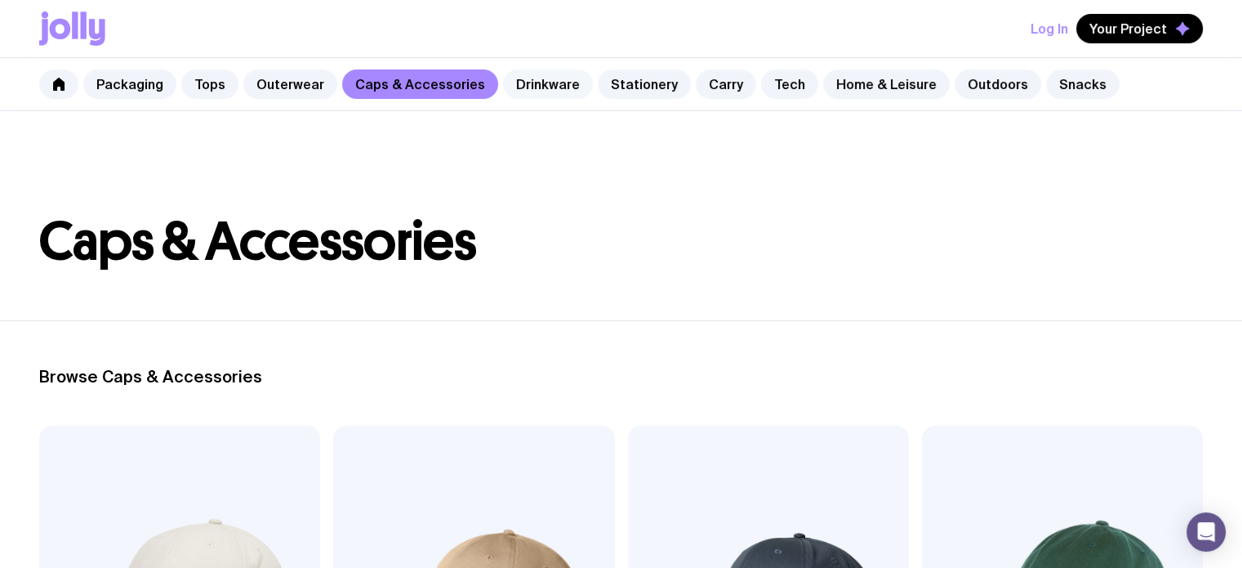
click at [555, 73] on link "Drinkware" at bounding box center [548, 83] width 90 height 29
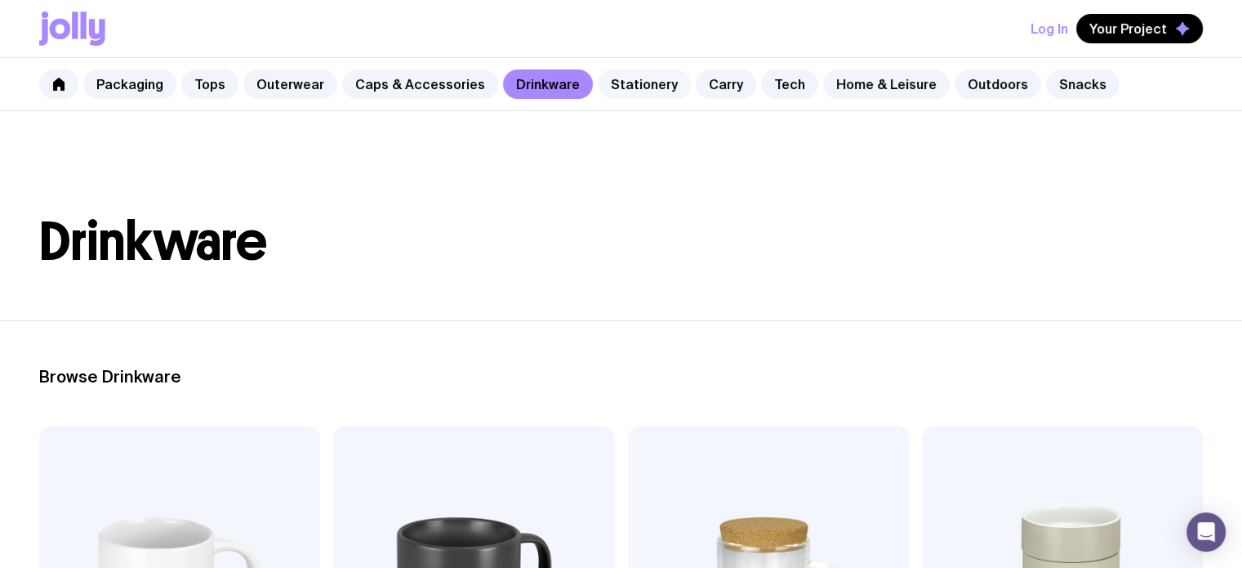
click at [626, 88] on link "Stationery" at bounding box center [644, 83] width 93 height 29
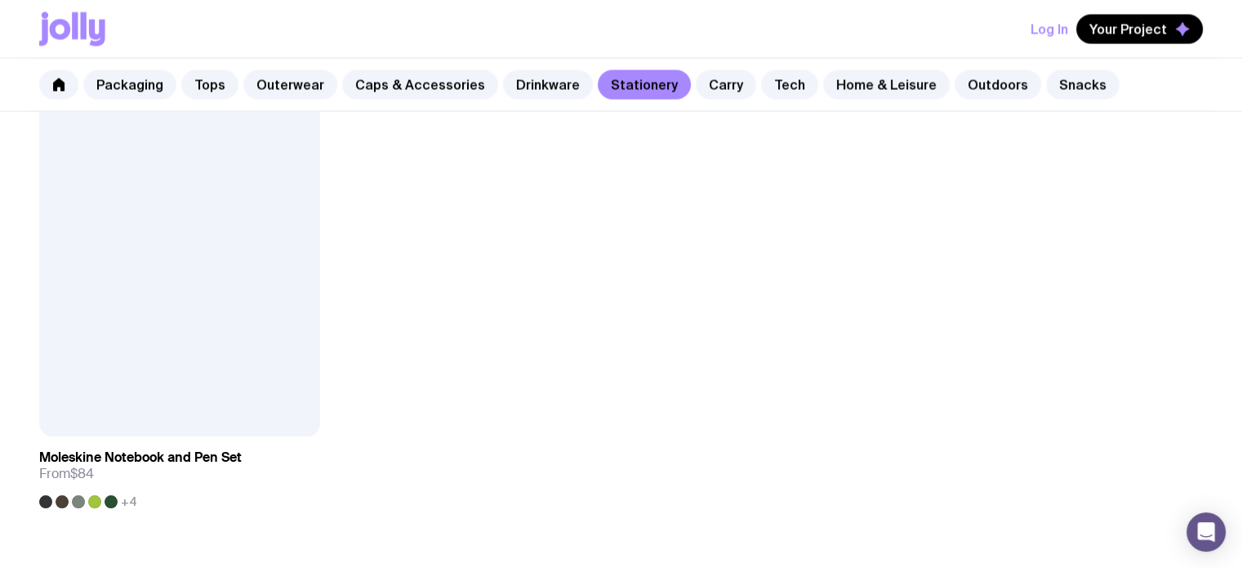
scroll to position [3098, 0]
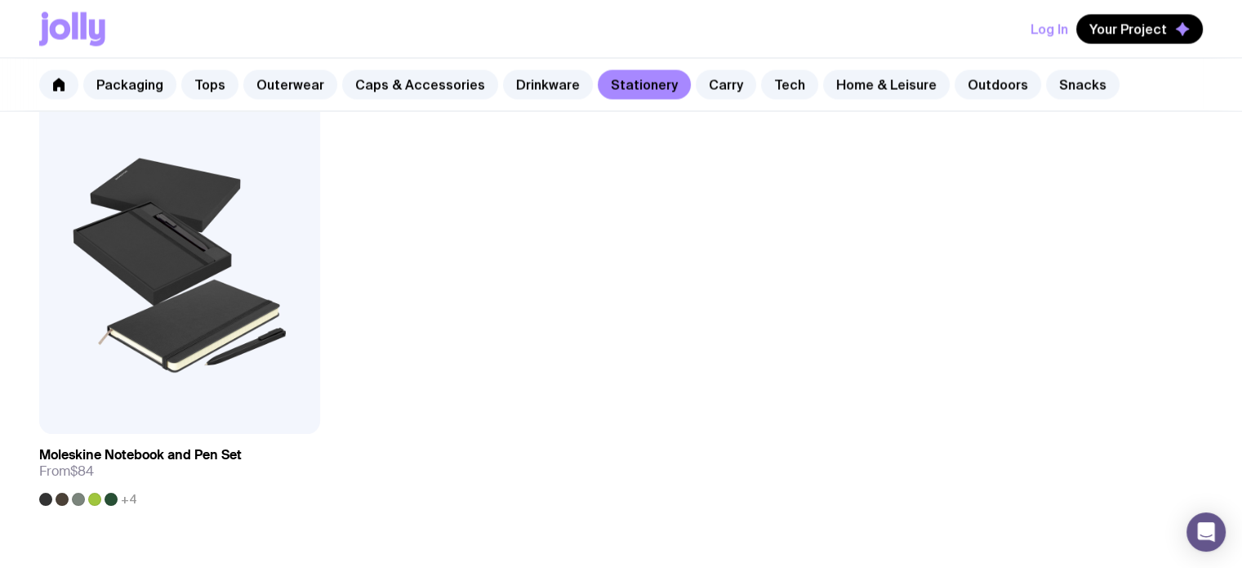
click at [658, 68] on div "Packaging Tops Outerwear Caps & Accessories Drinkware Stationery Carry Tech Hom…" at bounding box center [621, 84] width 1242 height 53
click at [696, 80] on link "Carry" at bounding box center [726, 83] width 60 height 29
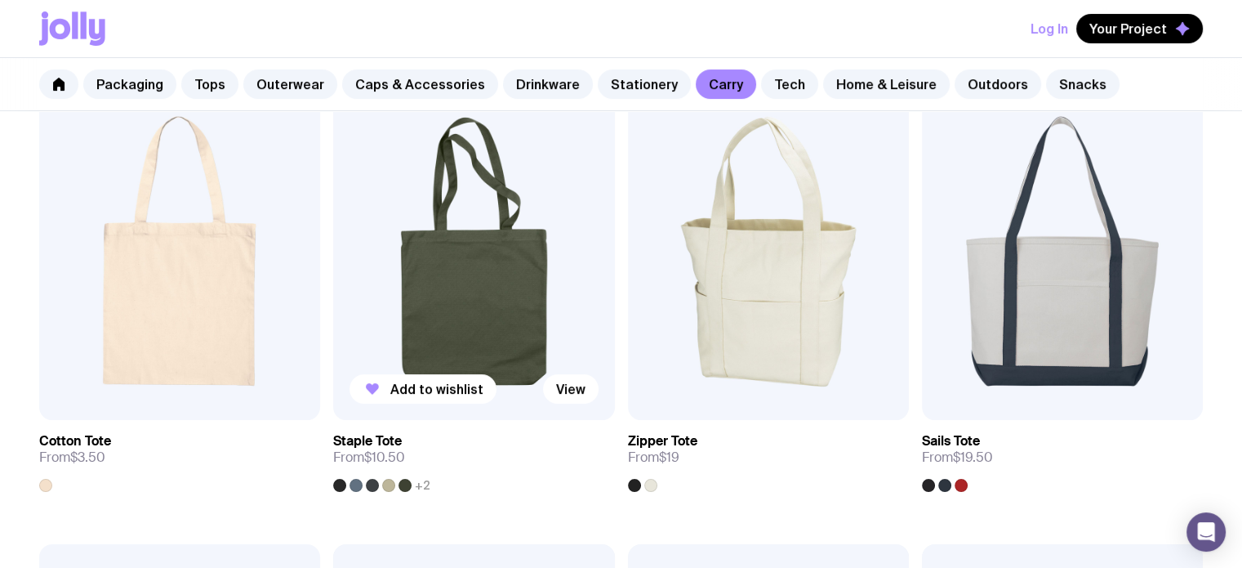
scroll to position [340, 0]
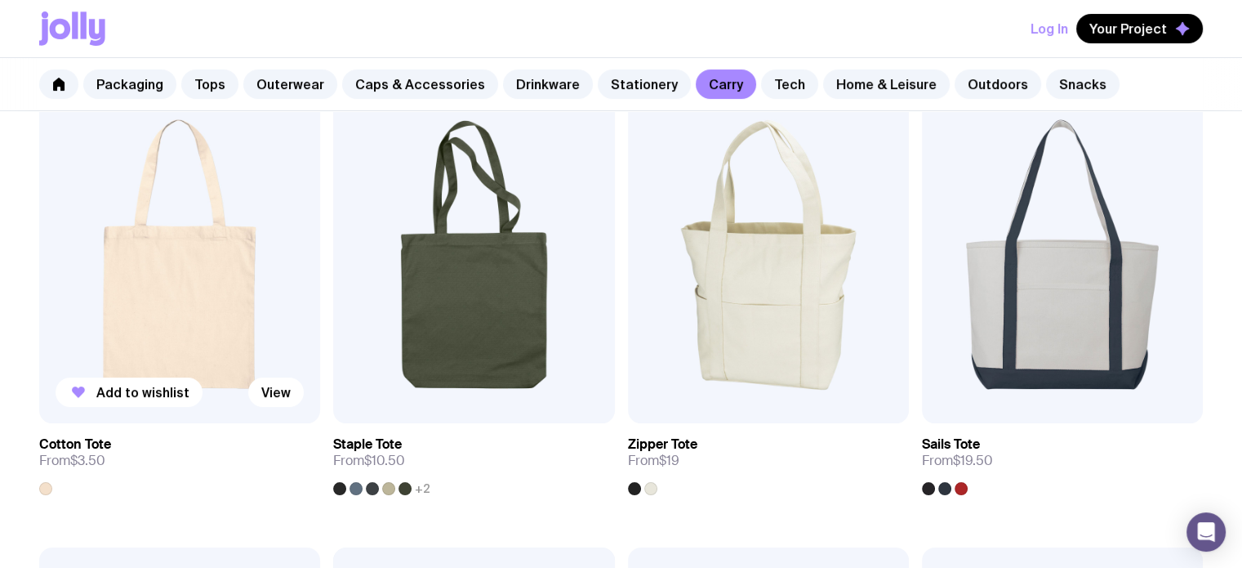
click at [136, 271] on img at bounding box center [179, 254] width 281 height 337
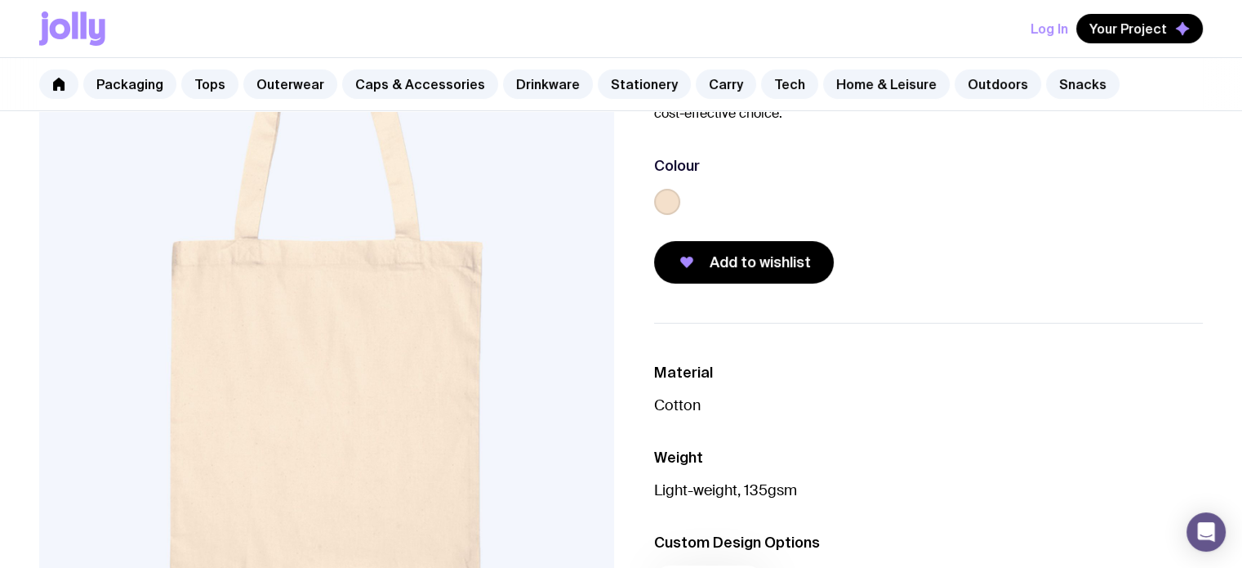
scroll to position [185, 0]
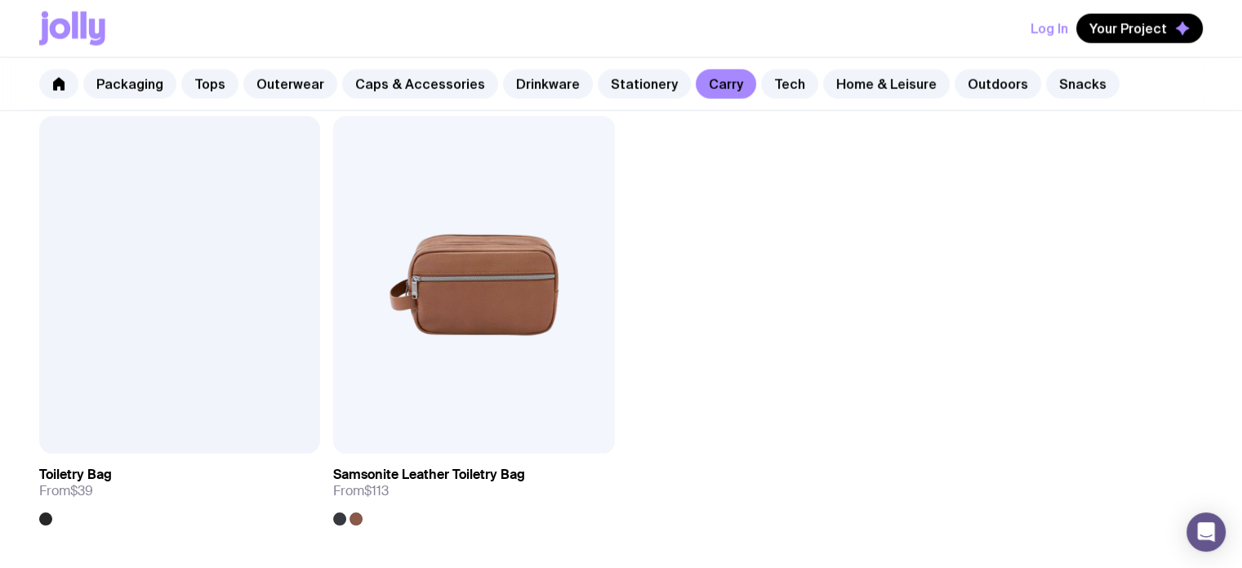
scroll to position [3999, 0]
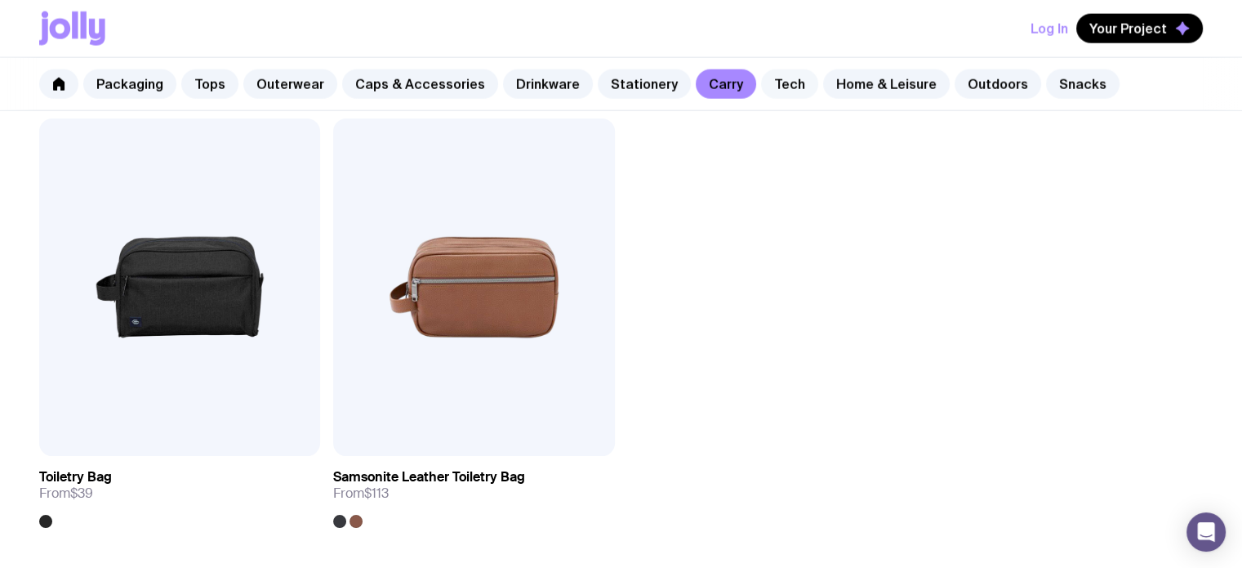
click at [773, 87] on link "Tech" at bounding box center [789, 83] width 57 height 29
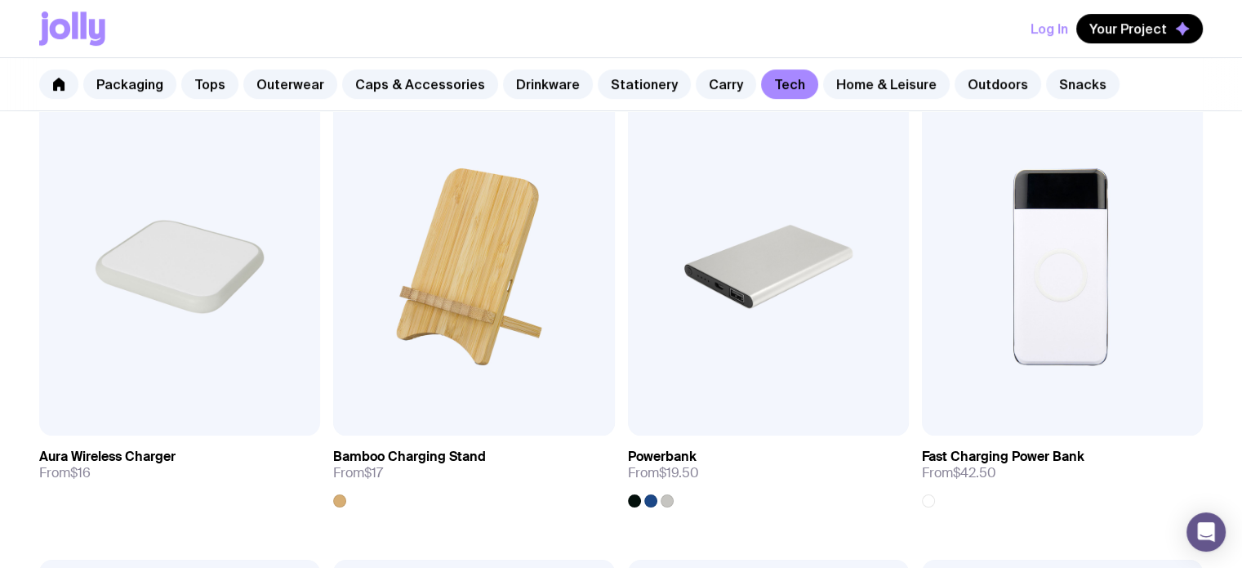
scroll to position [788, 0]
click at [148, 276] on img at bounding box center [179, 267] width 281 height 337
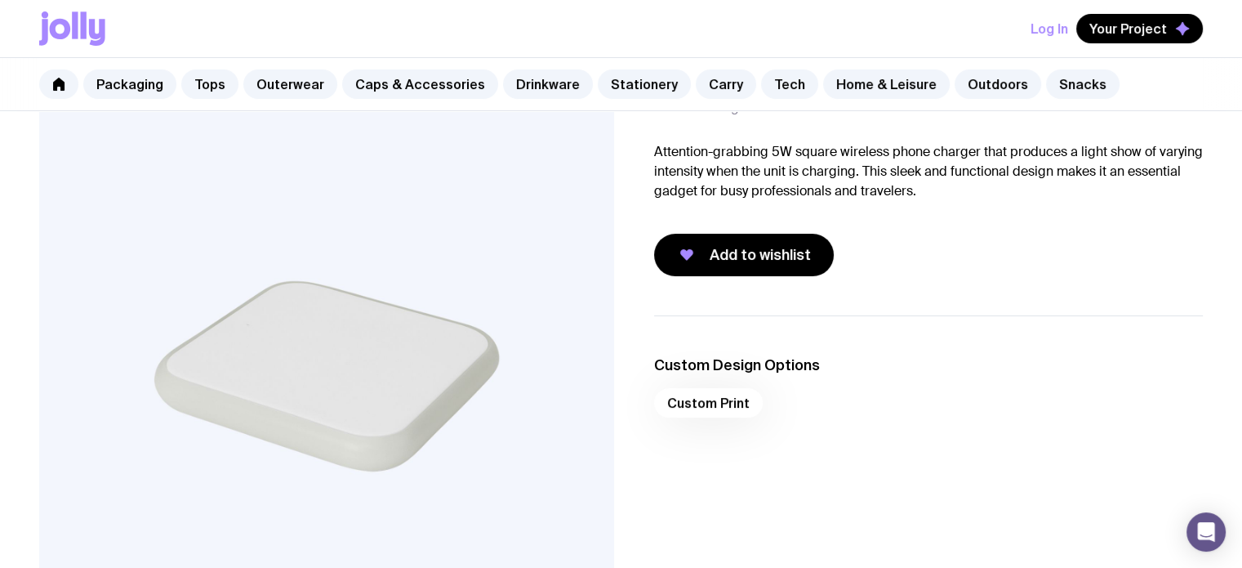
scroll to position [107, 0]
click at [937, 319] on ul "Custom Design Options Custom Print" at bounding box center [929, 389] width 550 height 151
click at [1185, 319] on ul "Custom Design Options Custom Print" at bounding box center [929, 389] width 550 height 151
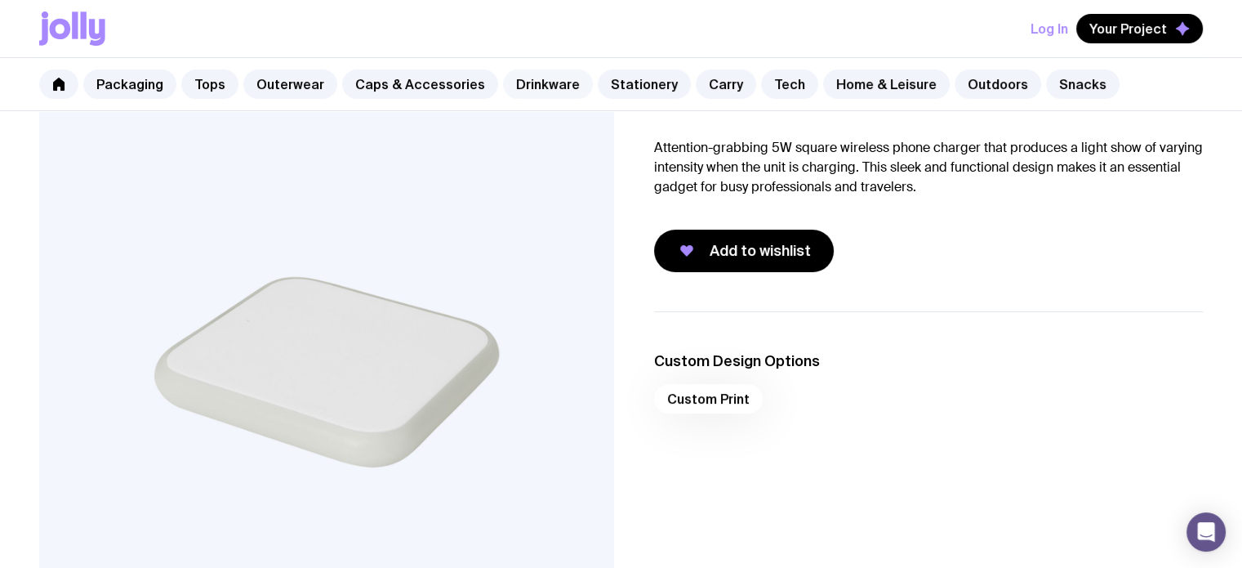
click at [528, 84] on link "Drinkware" at bounding box center [548, 83] width 90 height 29
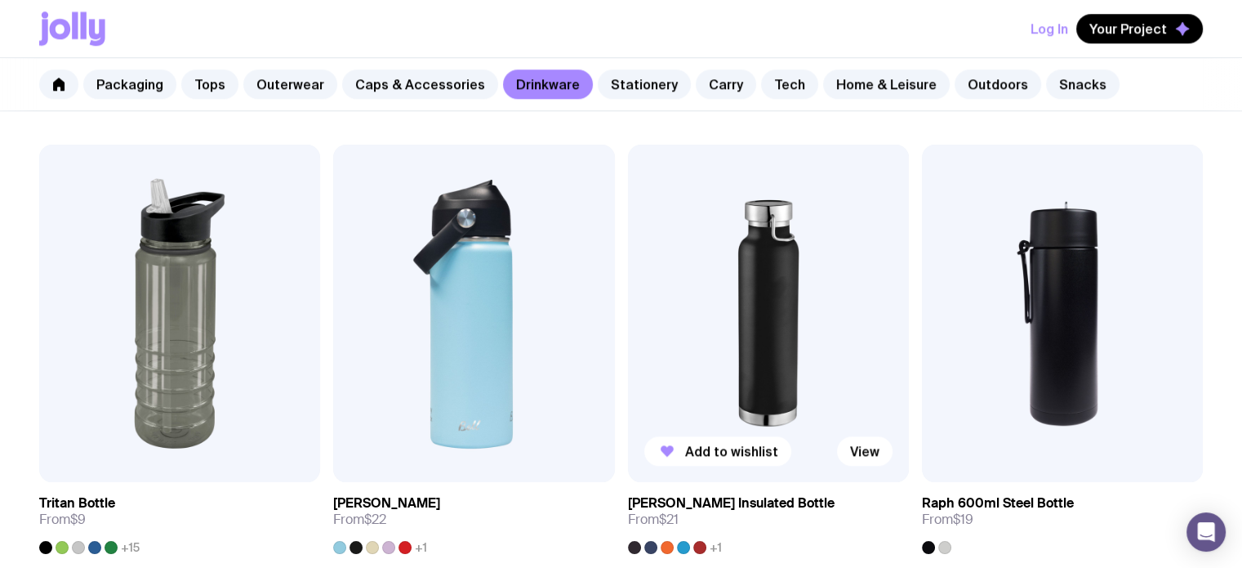
scroll to position [1682, 0]
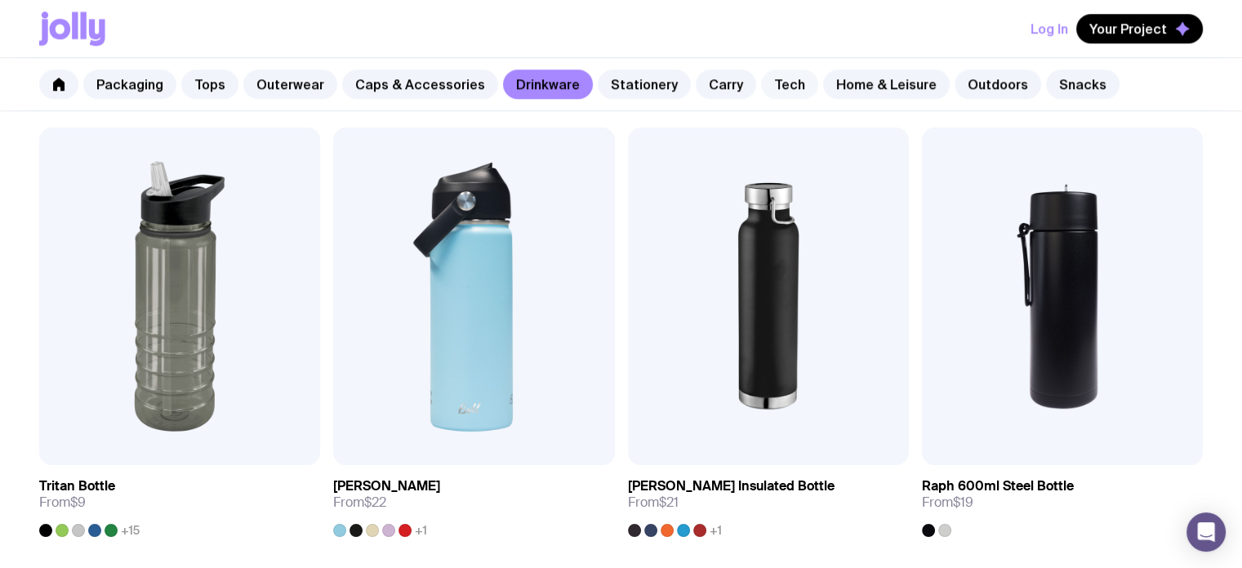
click at [764, 88] on link "Tech" at bounding box center [789, 83] width 57 height 29
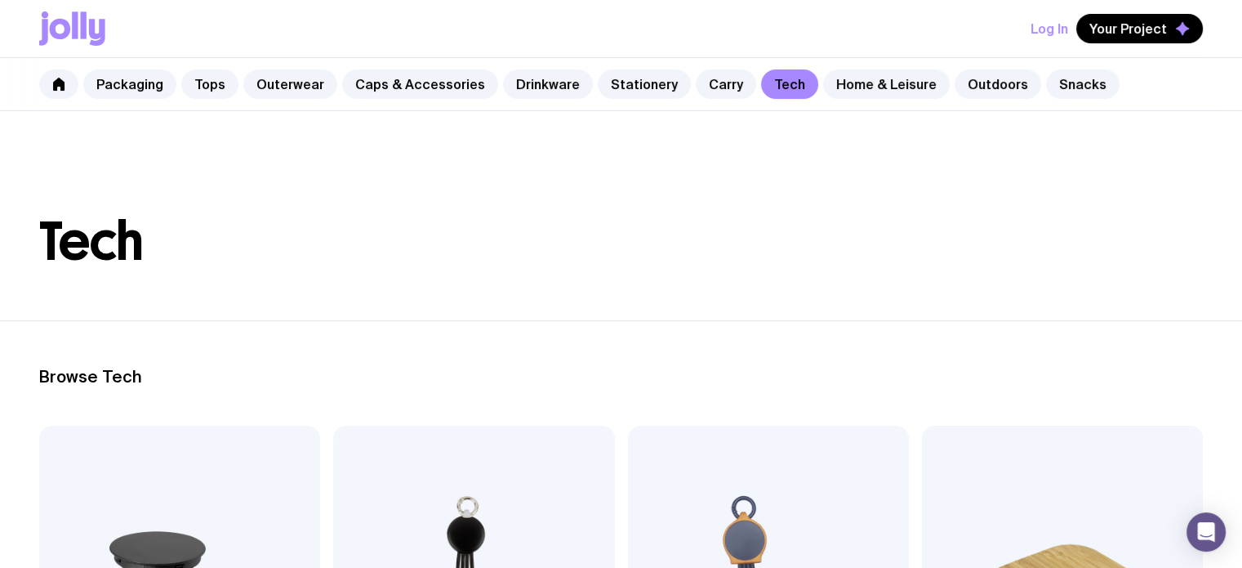
click at [866, 63] on div "Packaging Tops Outerwear Caps & Accessories Drinkware Stationery Carry Tech Hom…" at bounding box center [621, 84] width 1242 height 53
click at [879, 90] on link "Home & Leisure" at bounding box center [886, 83] width 127 height 29
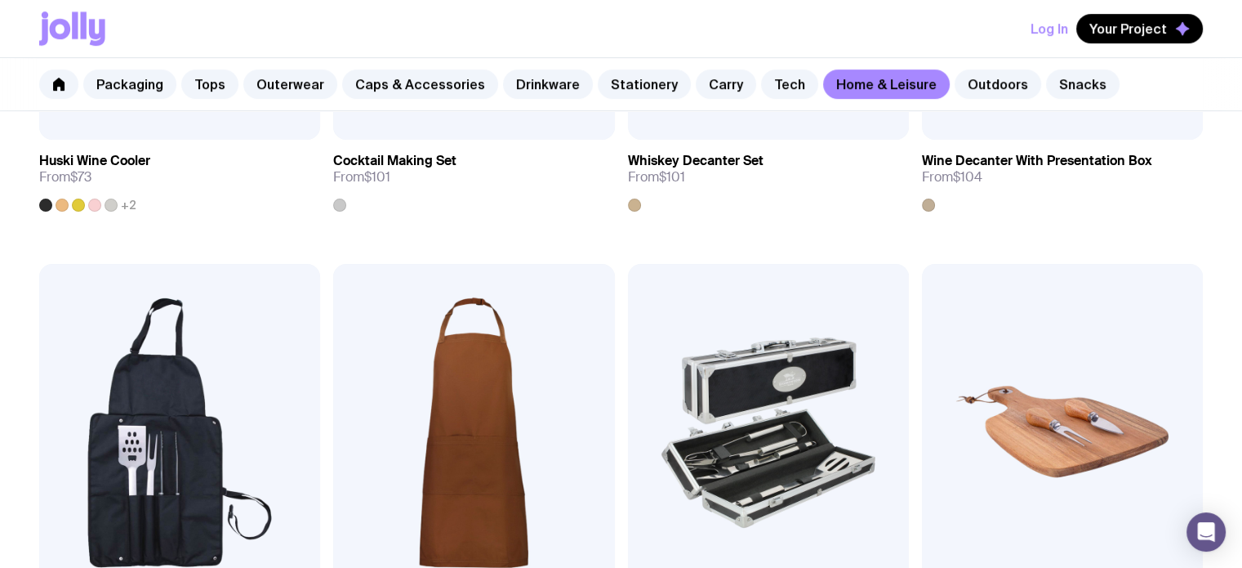
scroll to position [1274, 0]
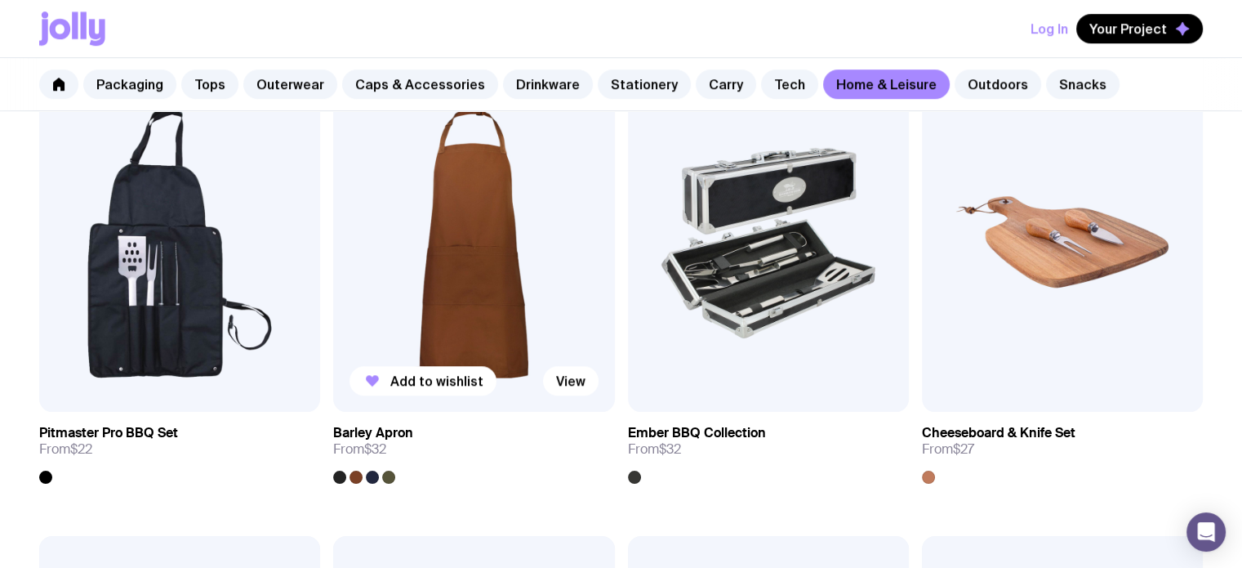
click at [481, 338] on img at bounding box center [473, 242] width 281 height 337
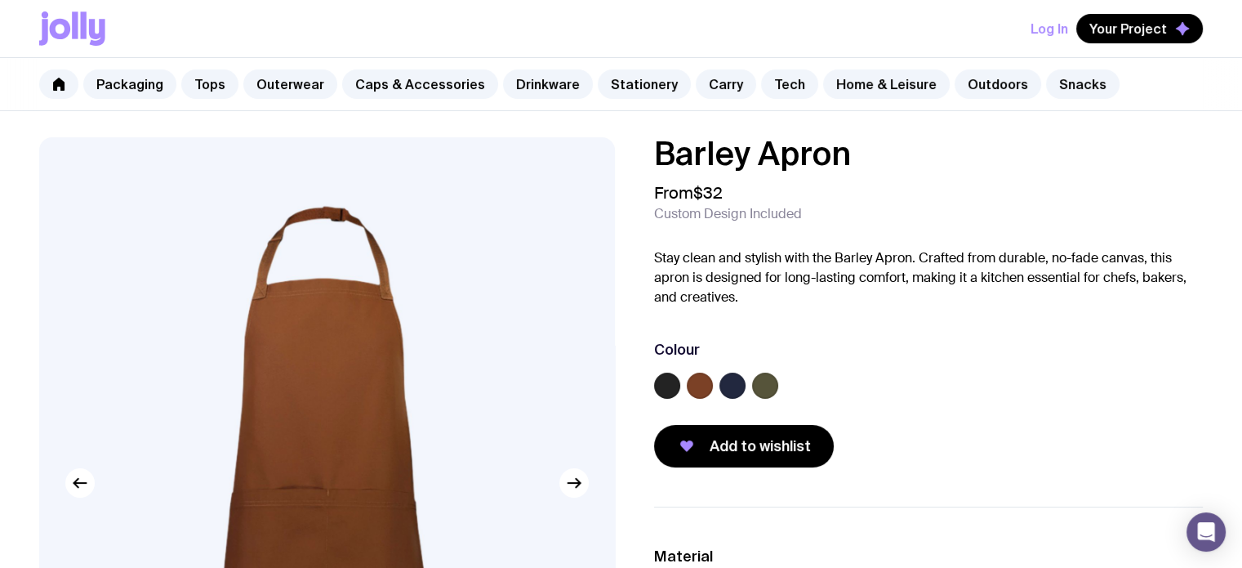
scroll to position [222, 0]
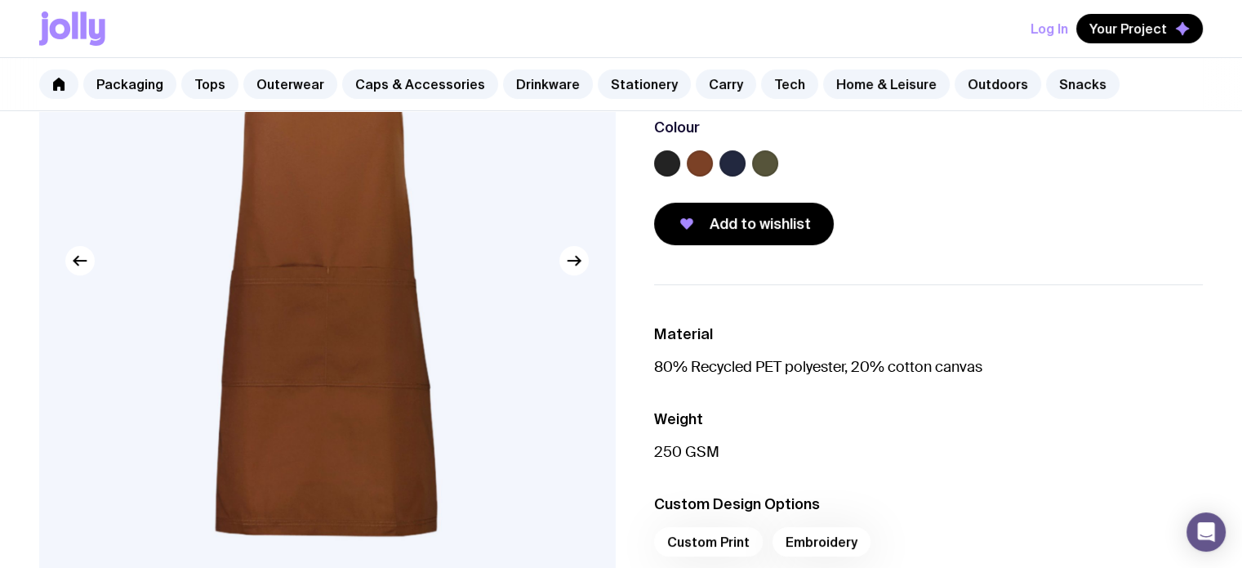
click at [757, 176] on div at bounding box center [929, 166] width 550 height 33
click at [769, 164] on label at bounding box center [765, 163] width 26 height 26
click at [0, 0] on input "radio" at bounding box center [0, 0] width 0 height 0
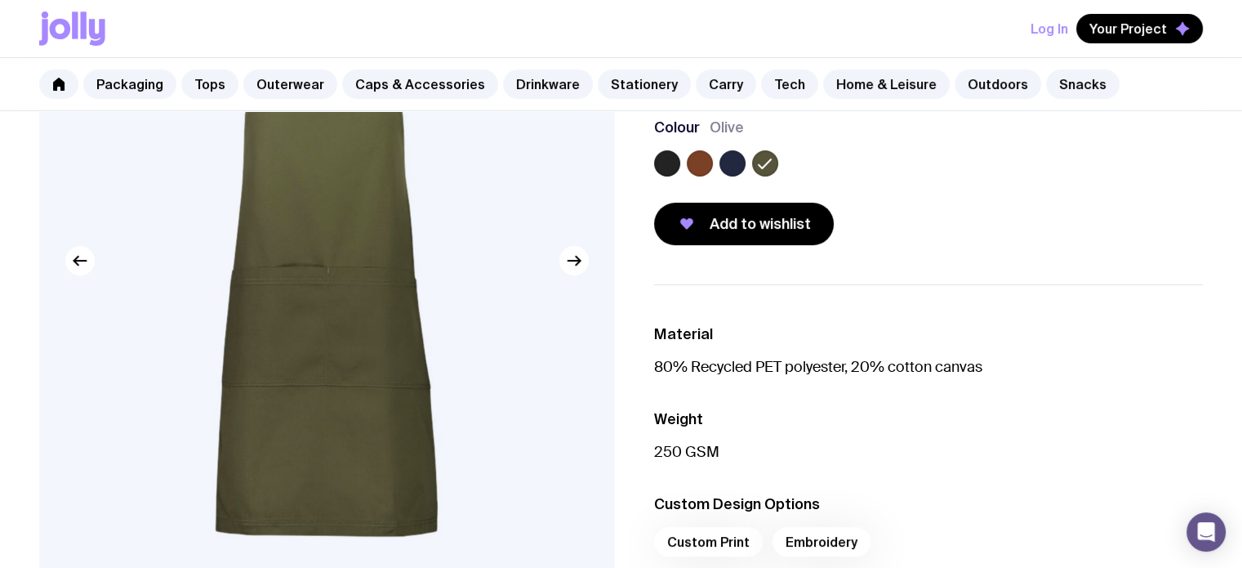
click at [921, 284] on ul "Material 80% Recycled PET polyester, 20% cotton canvas Weight 250 GSM Custom De…" at bounding box center [929, 444] width 550 height 321
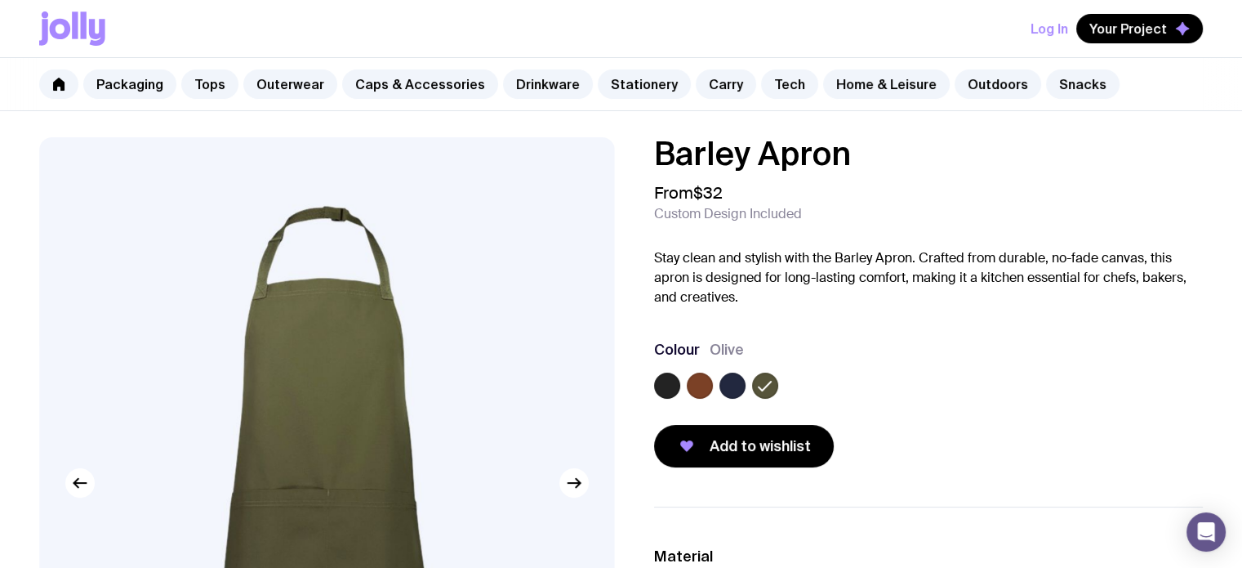
scroll to position [2, 0]
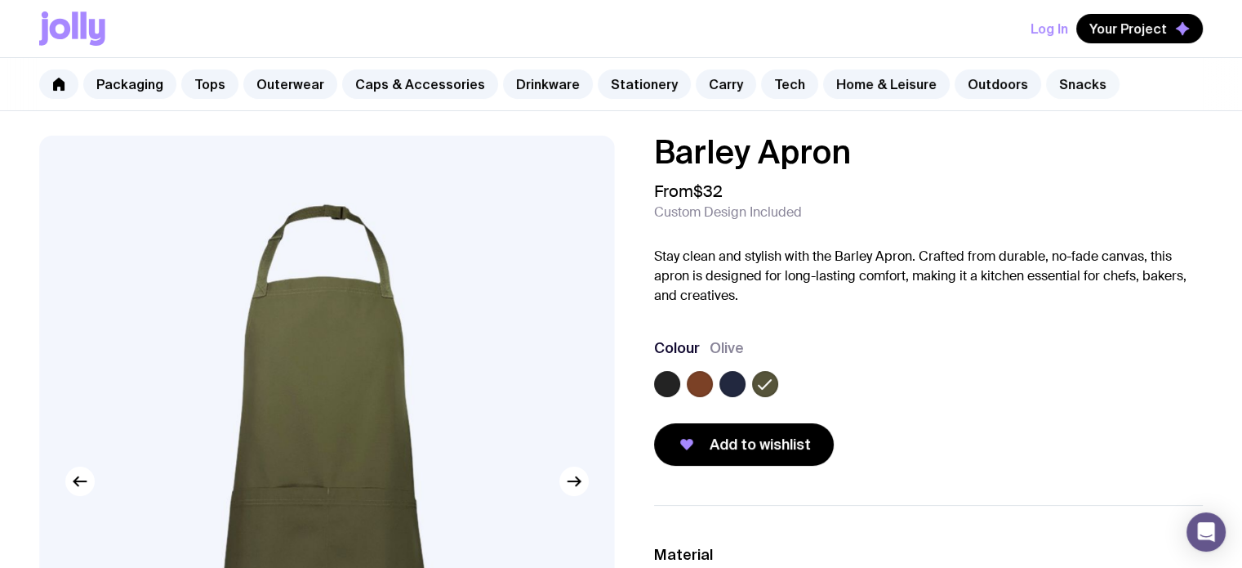
click at [1083, 79] on link "Snacks" at bounding box center [1082, 83] width 73 height 29
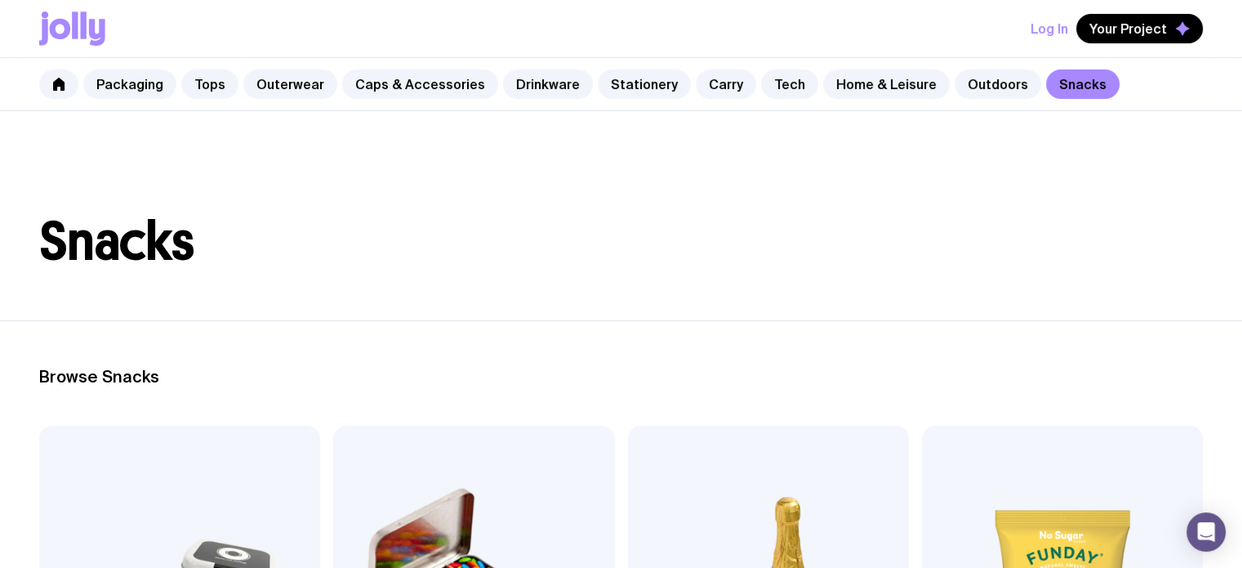
scroll to position [273, 0]
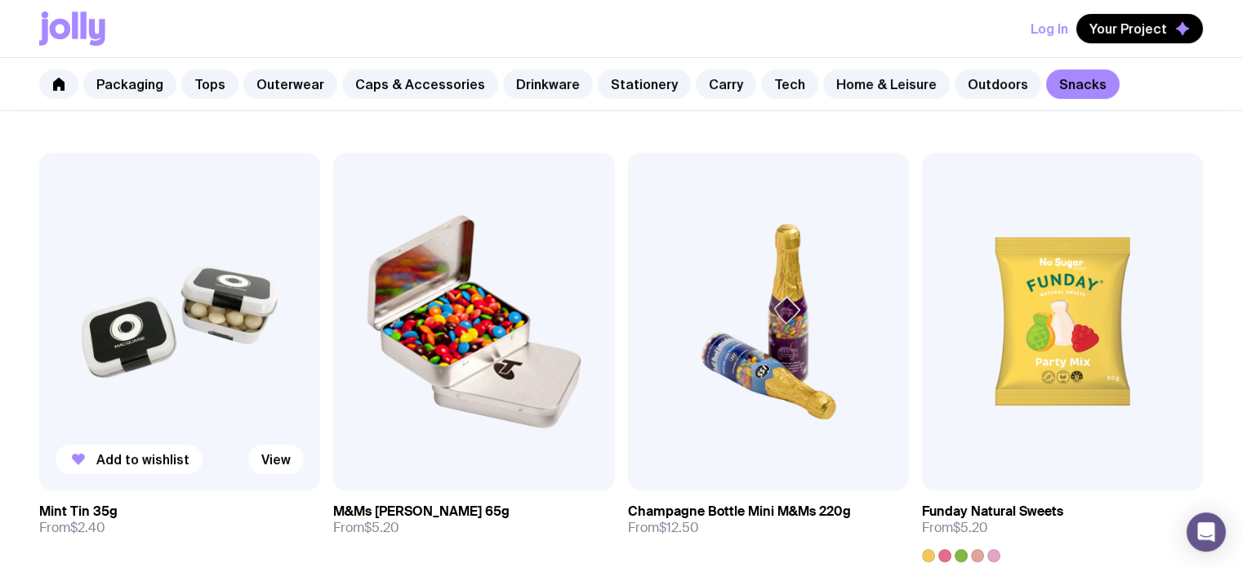
click at [278, 342] on img at bounding box center [179, 321] width 281 height 337
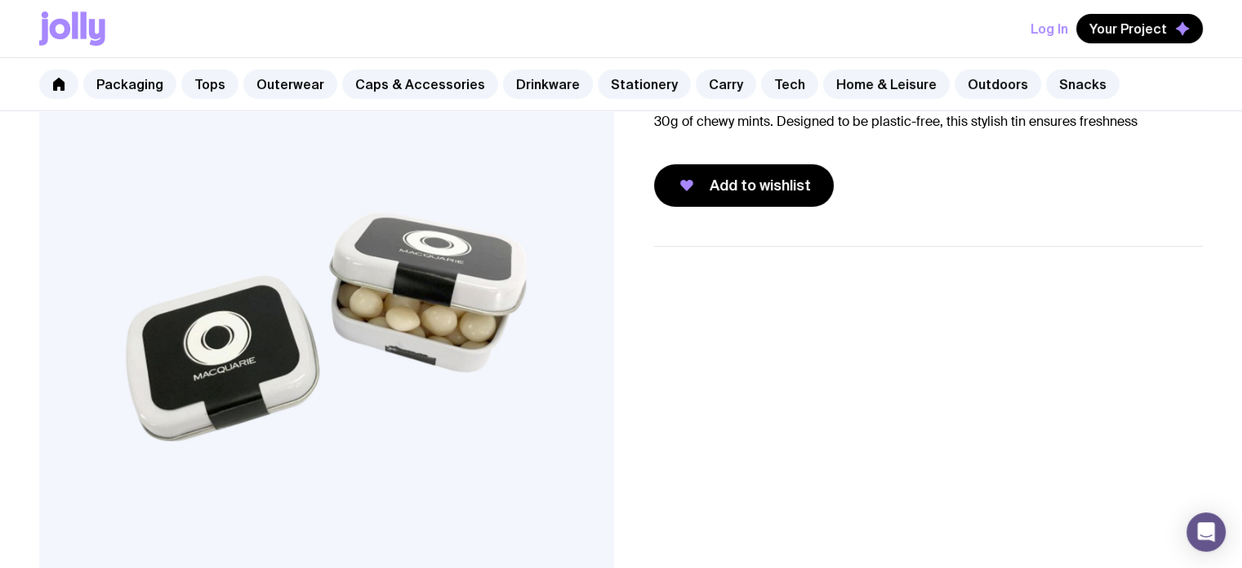
scroll to position [157, 0]
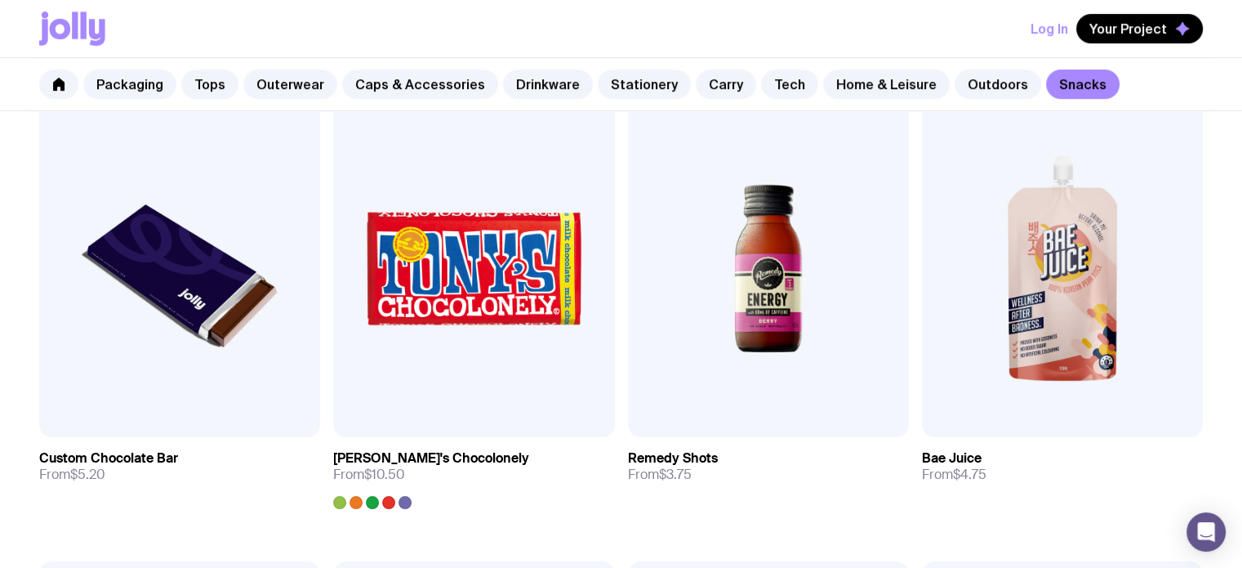
scroll to position [788, 0]
click at [797, 350] on img at bounding box center [768, 267] width 281 height 337
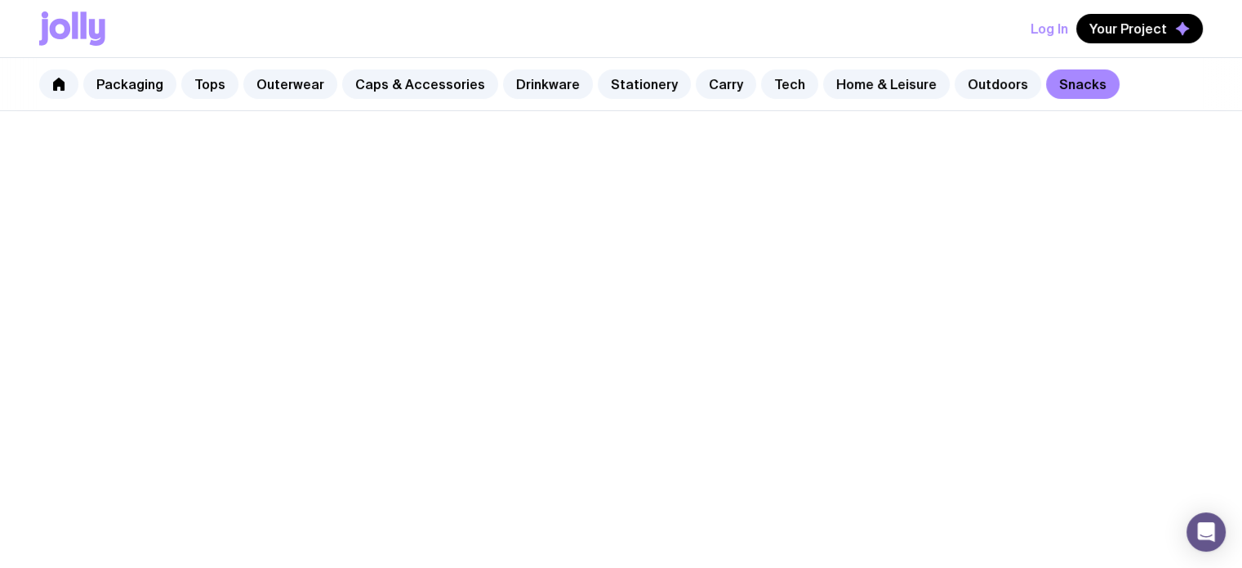
scroll to position [788, 0]
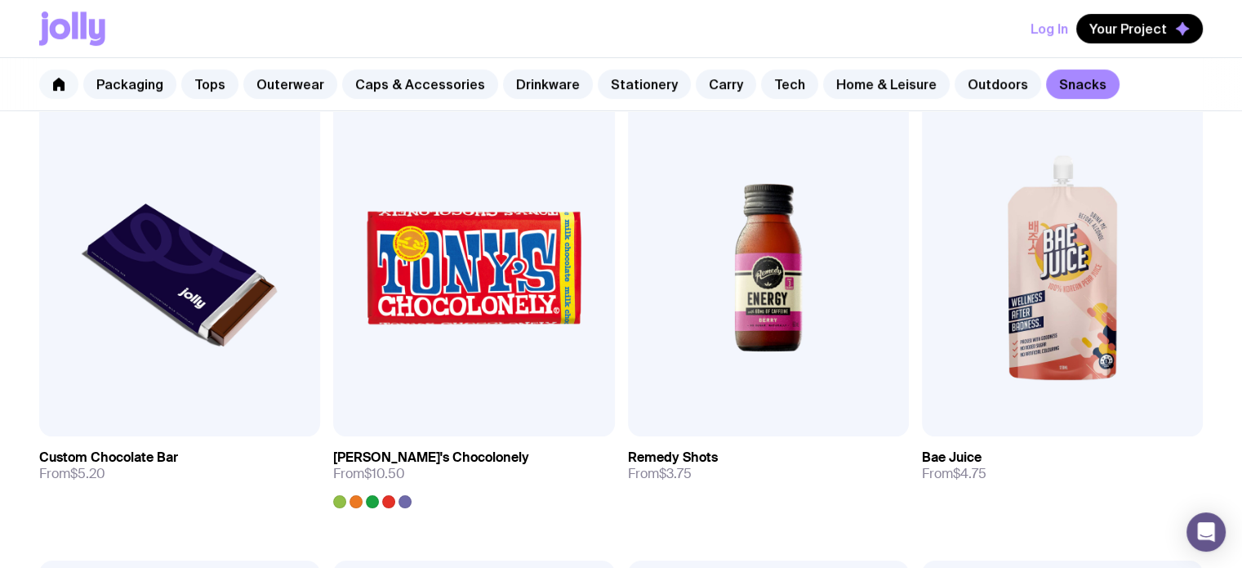
click at [52, 90] on icon at bounding box center [58, 84] width 13 height 13
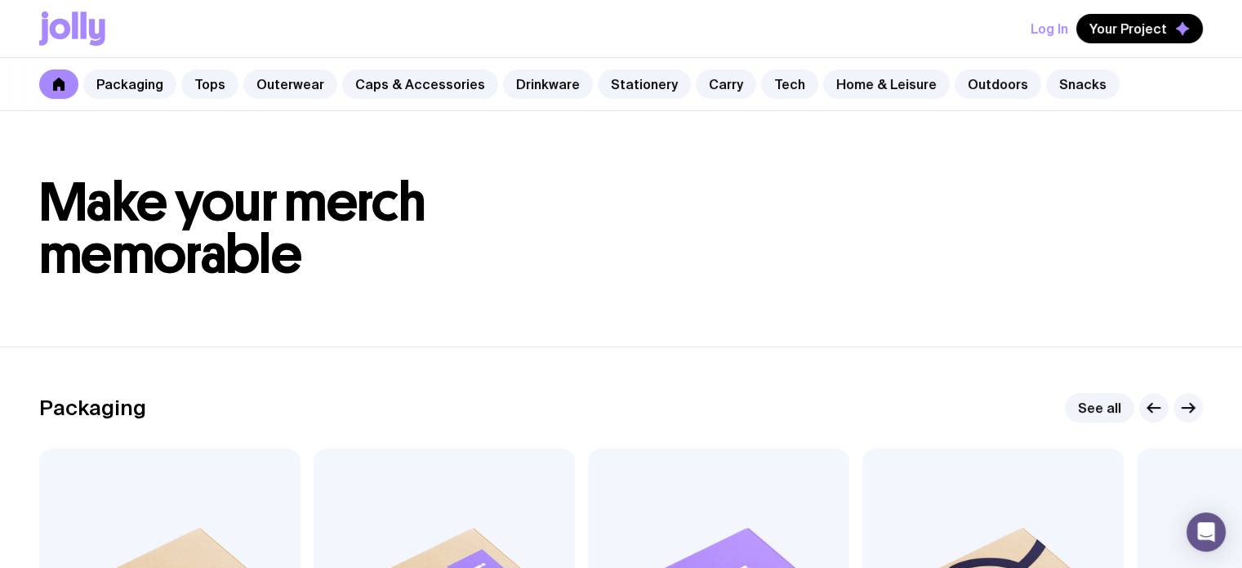
scroll to position [382, 0]
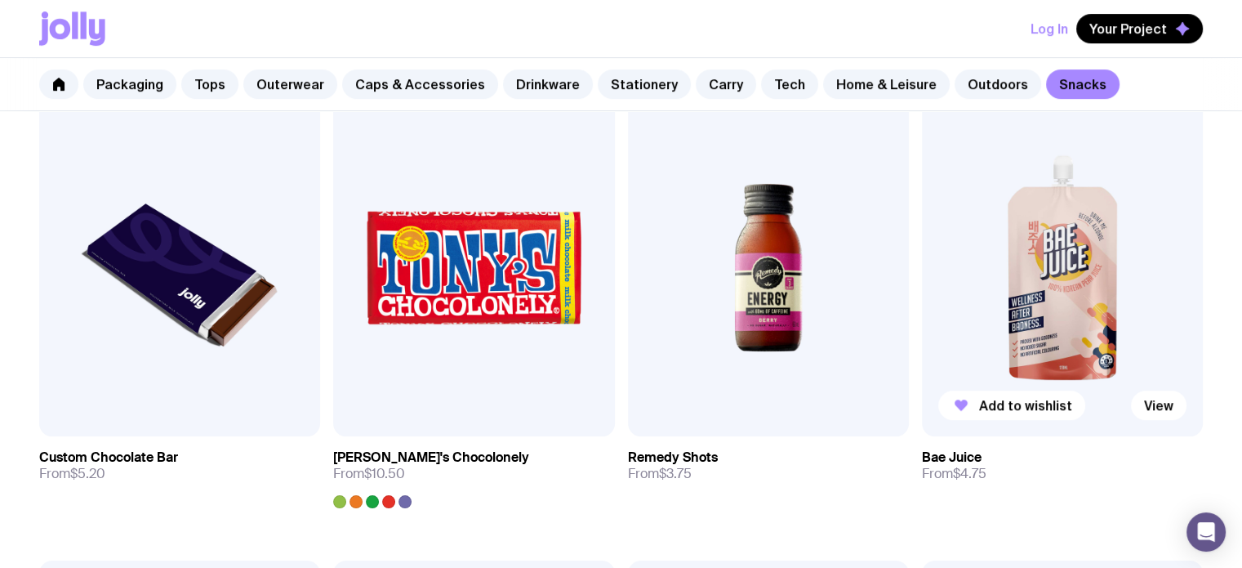
scroll to position [857, 0]
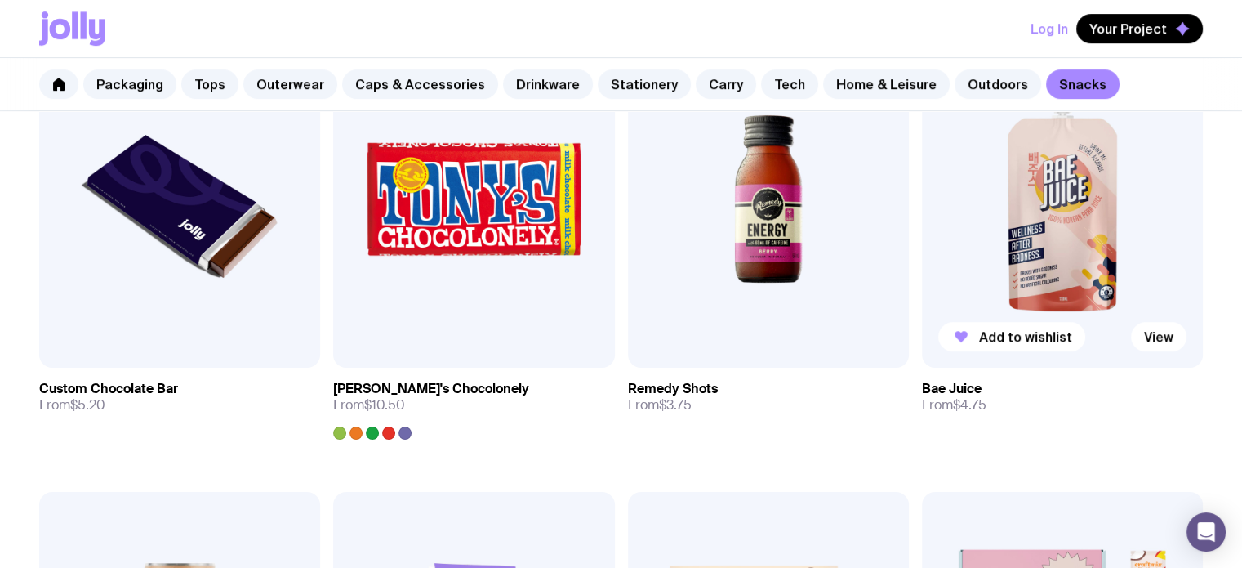
drag, startPoint x: 1018, startPoint y: 260, endPoint x: 959, endPoint y: 264, distance: 59.8
click at [959, 264] on img at bounding box center [1062, 198] width 281 height 337
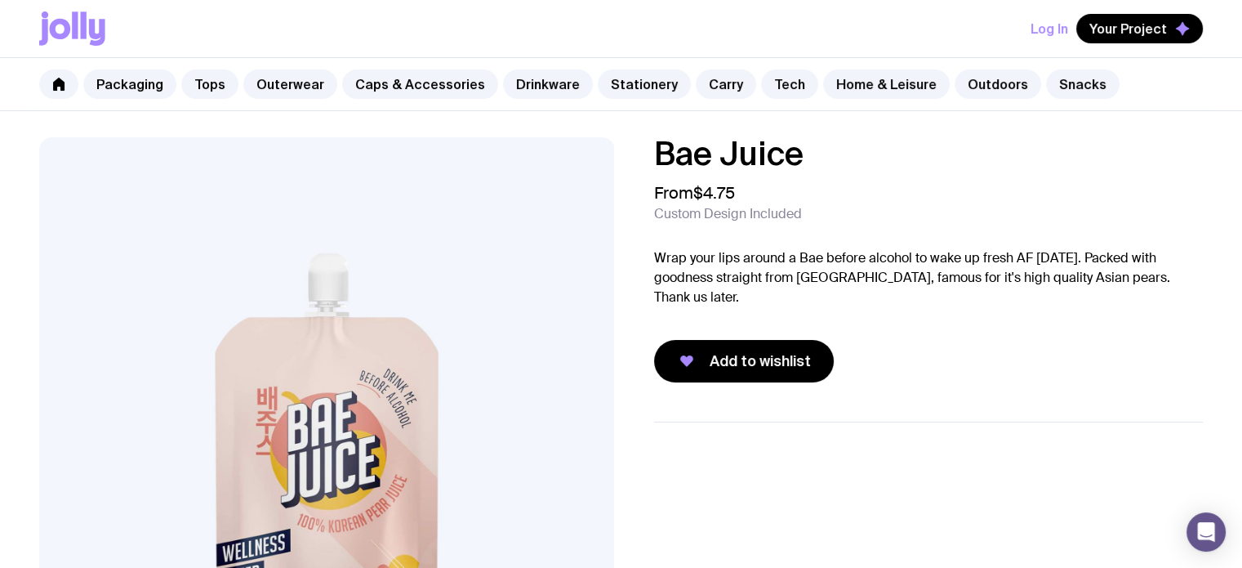
click at [989, 456] on ul at bounding box center [929, 460] width 550 height 79
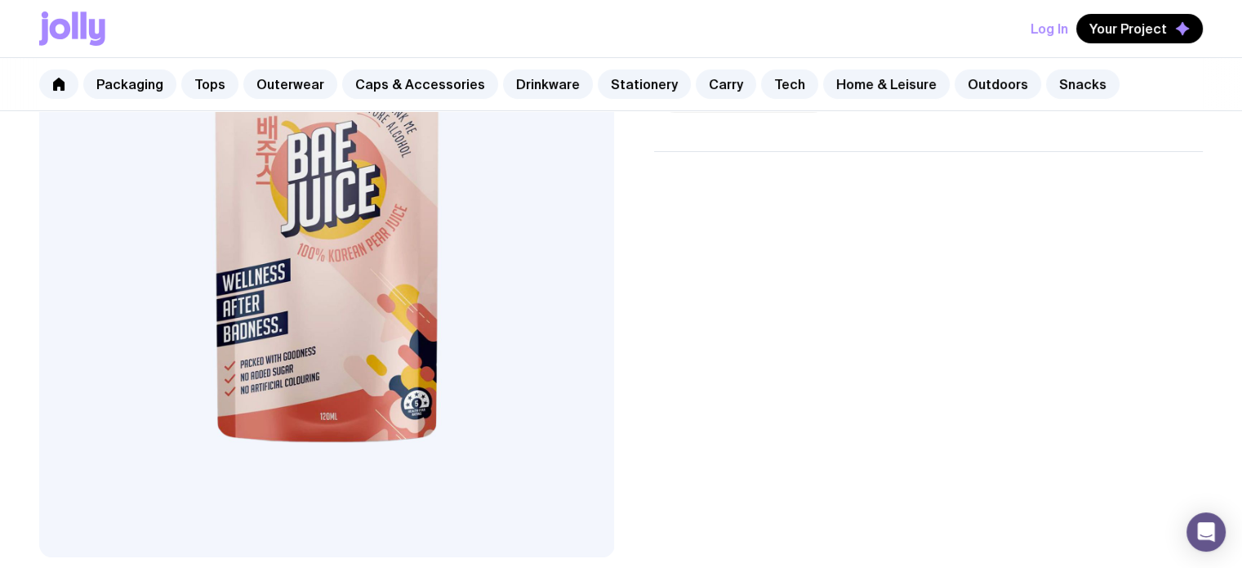
scroll to position [274, 0]
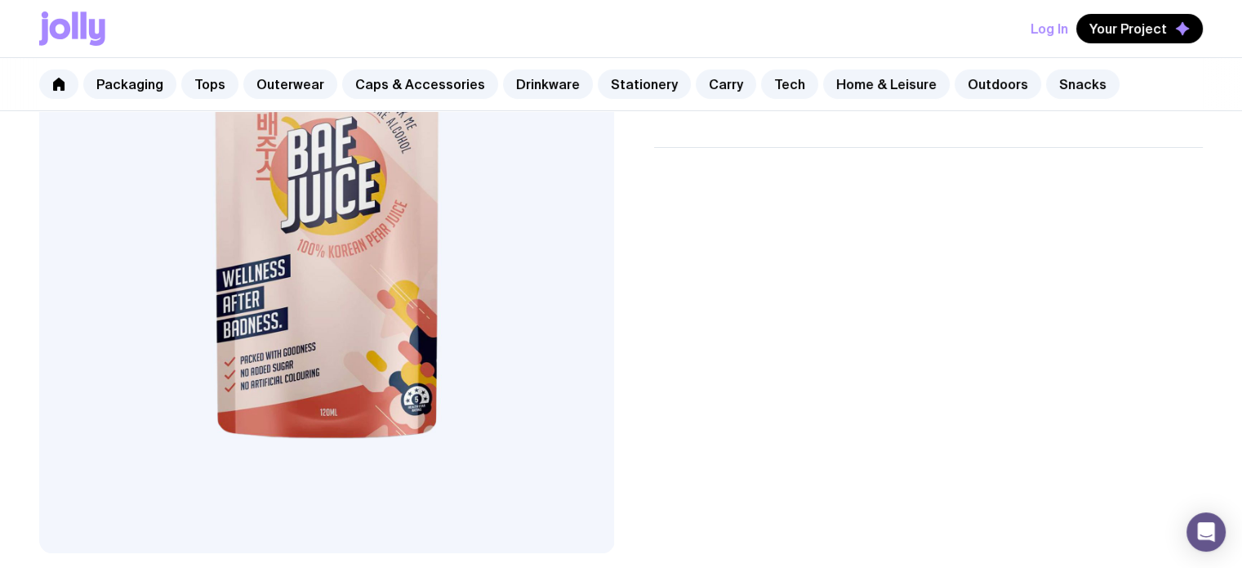
click at [755, 382] on div at bounding box center [916, 350] width 576 height 406
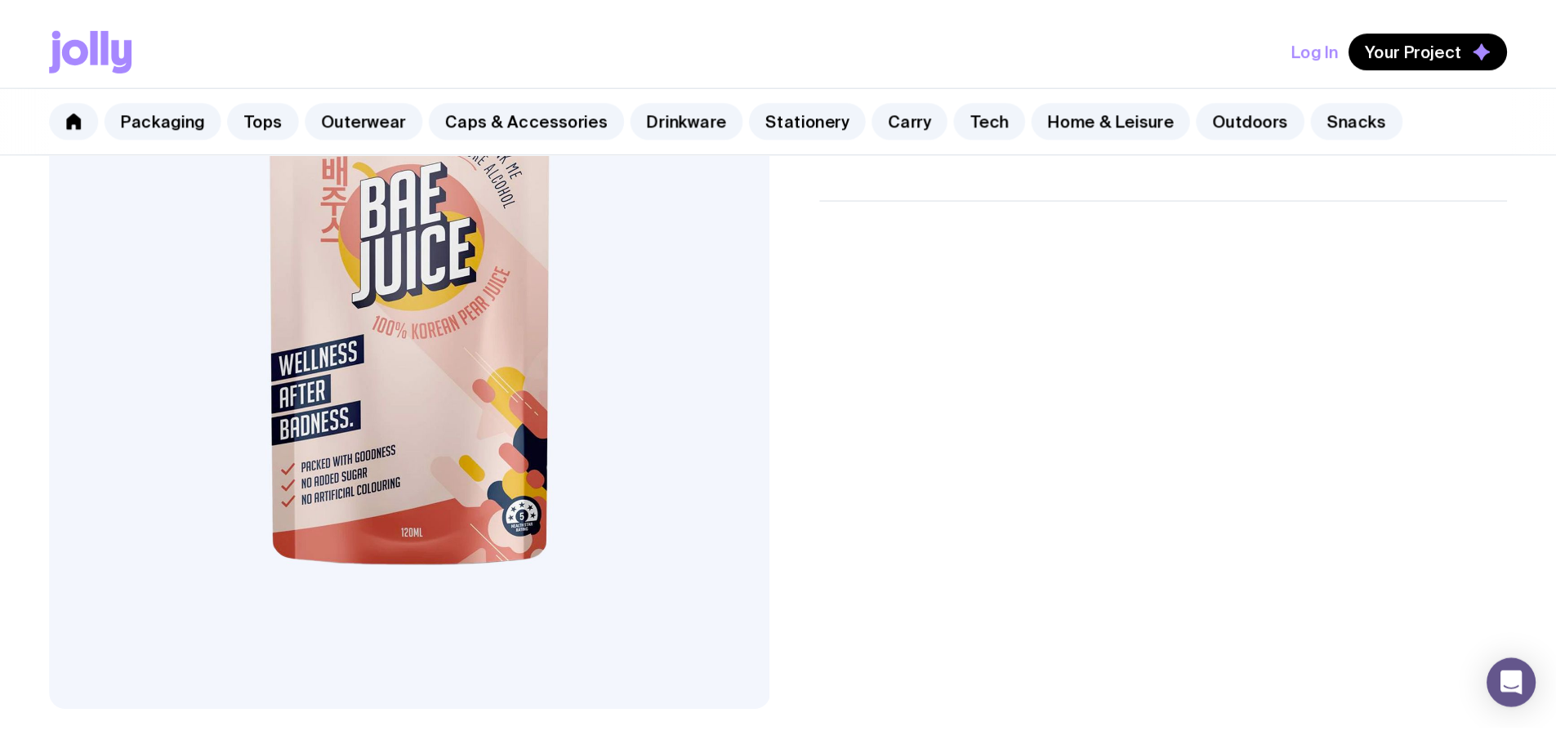
scroll to position [0, 0]
